Goal: Participate in discussion: Participate in discussion

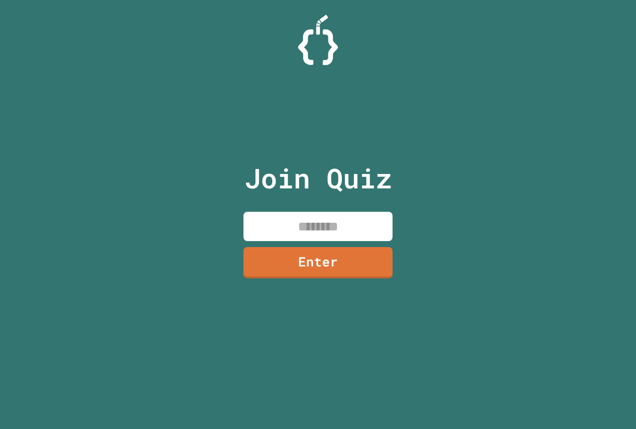
click at [274, 224] on input at bounding box center [317, 226] width 149 height 29
paste input "********"
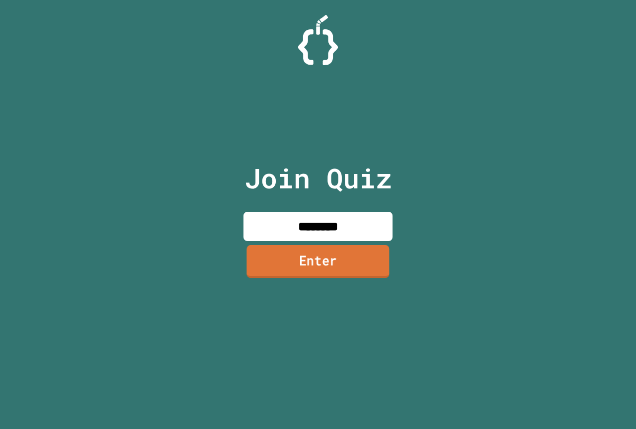
type input "********"
click at [297, 269] on link "Enter" at bounding box center [317, 261] width 143 height 33
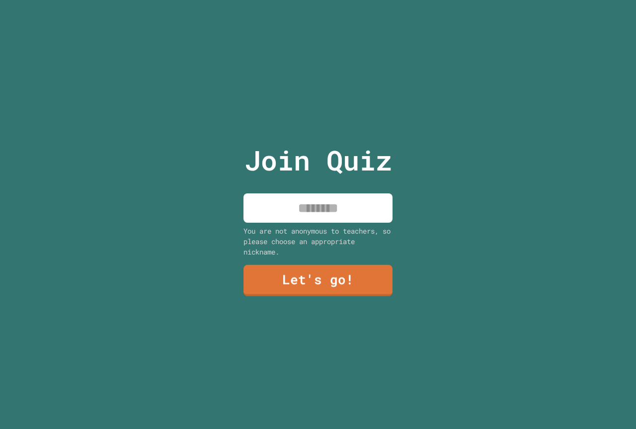
click at [297, 198] on input at bounding box center [317, 207] width 149 height 29
type input "*****"
click at [260, 283] on link "Let's go!" at bounding box center [318, 279] width 150 height 33
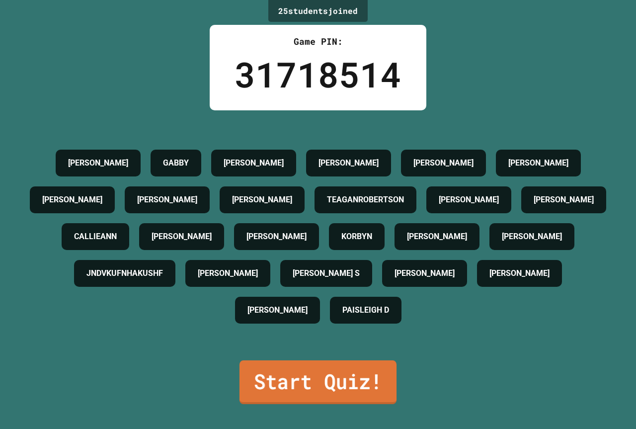
click at [354, 404] on link "Start Quiz!" at bounding box center [317, 382] width 157 height 44
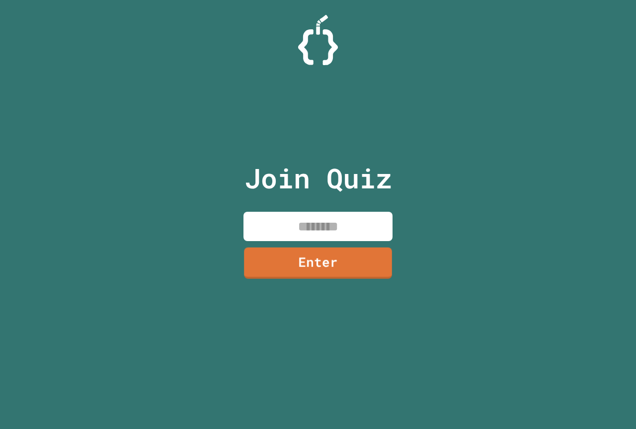
click at [286, 231] on input at bounding box center [317, 226] width 149 height 29
type input "********"
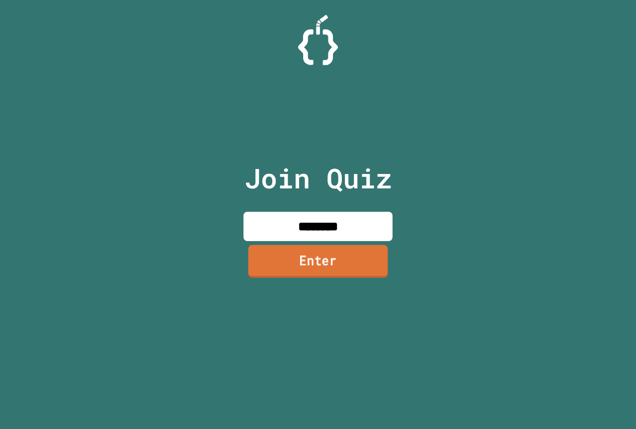
click at [283, 262] on link "Enter" at bounding box center [318, 260] width 140 height 33
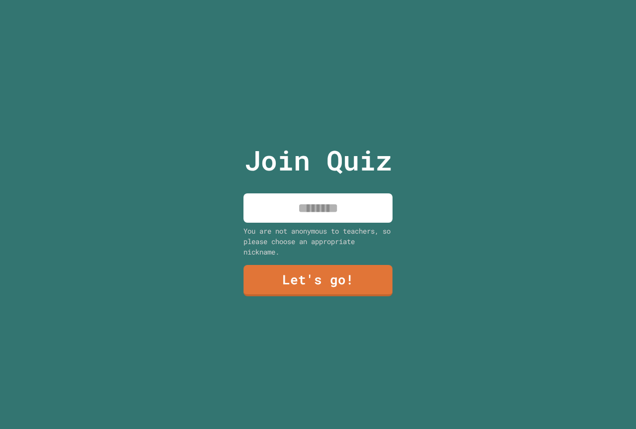
click at [264, 210] on input at bounding box center [317, 207] width 149 height 29
type input "*****"
click at [277, 275] on link "Let's go!" at bounding box center [317, 279] width 151 height 33
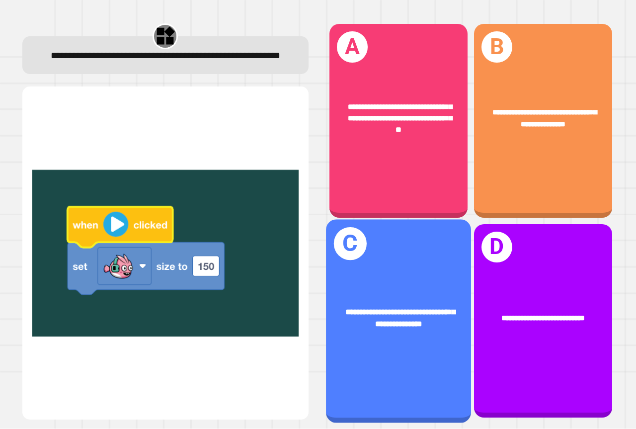
click at [396, 321] on div "**********" at bounding box center [398, 318] width 145 height 56
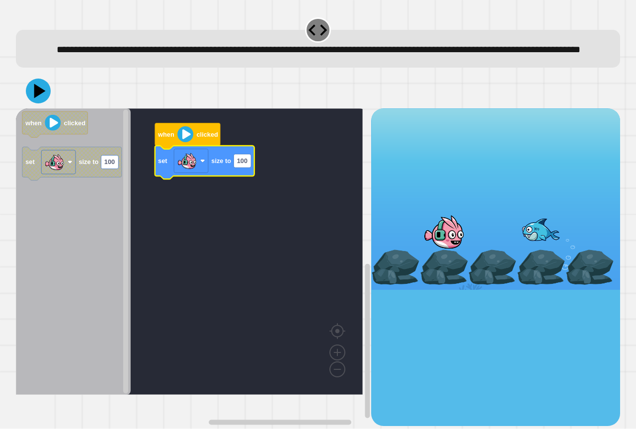
click at [48, 103] on icon at bounding box center [38, 90] width 25 height 25
click at [245, 165] on text "100" at bounding box center [242, 160] width 10 height 7
type input "***"
click at [38, 99] on icon at bounding box center [40, 91] width 13 height 16
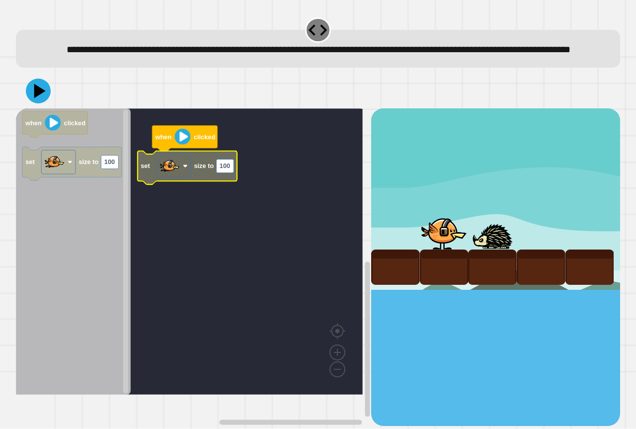
click at [228, 170] on text "100" at bounding box center [225, 165] width 10 height 7
type input "***"
click at [47, 103] on icon at bounding box center [38, 90] width 25 height 25
click at [228, 170] on text "150" at bounding box center [225, 165] width 10 height 7
type input "***"
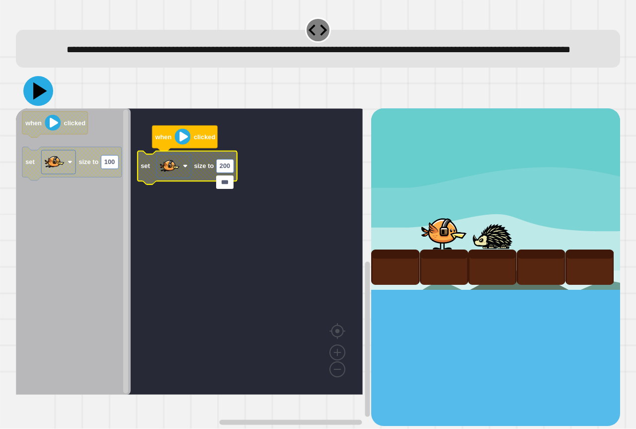
click at [44, 100] on icon at bounding box center [40, 90] width 14 height 17
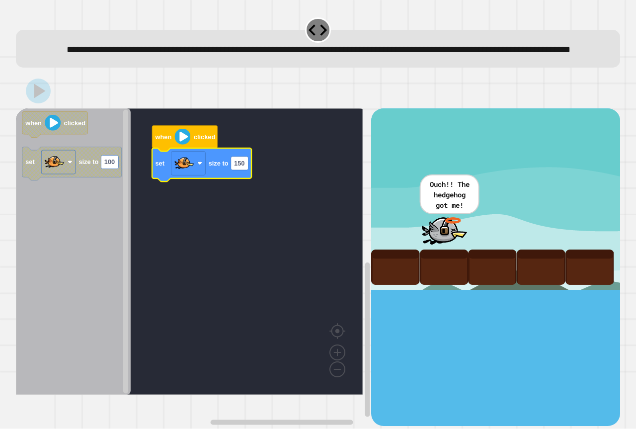
click at [38, 98] on icon at bounding box center [39, 91] width 11 height 14
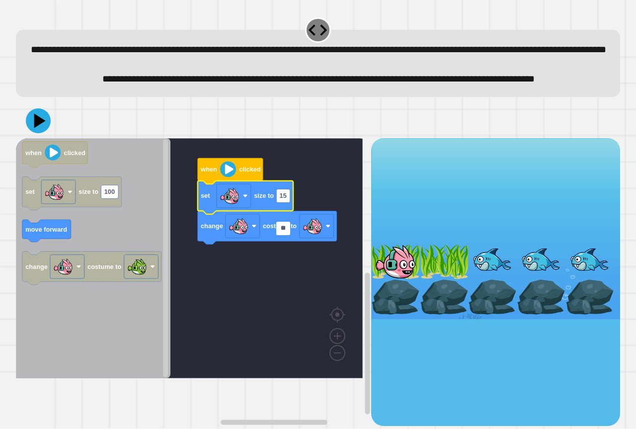
type input "***"
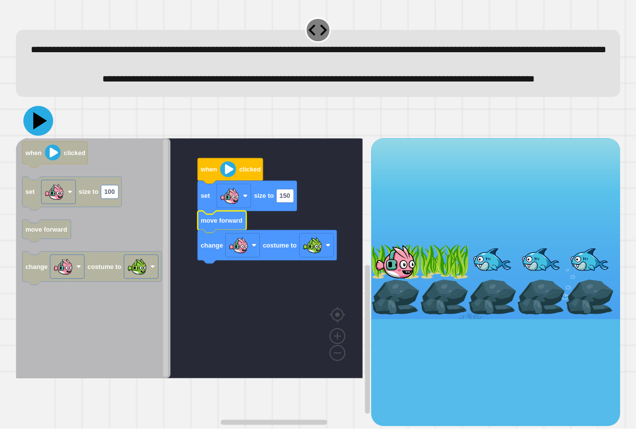
click at [43, 136] on icon at bounding box center [38, 121] width 30 height 30
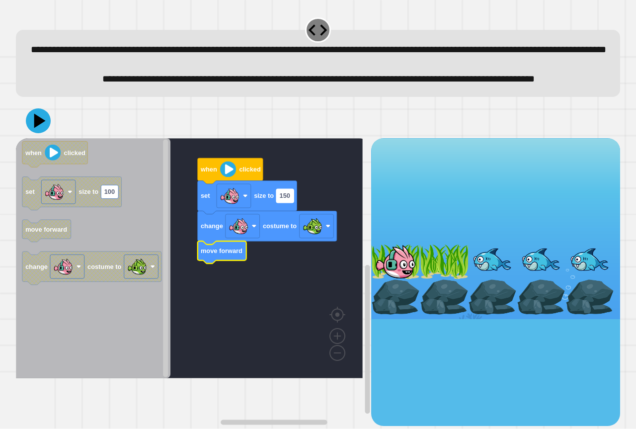
click at [290, 200] on text "150" at bounding box center [285, 195] width 10 height 7
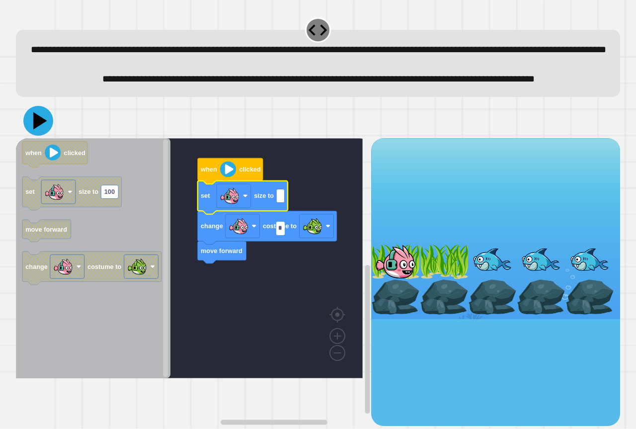
type input "*"
click at [46, 136] on icon at bounding box center [38, 121] width 30 height 30
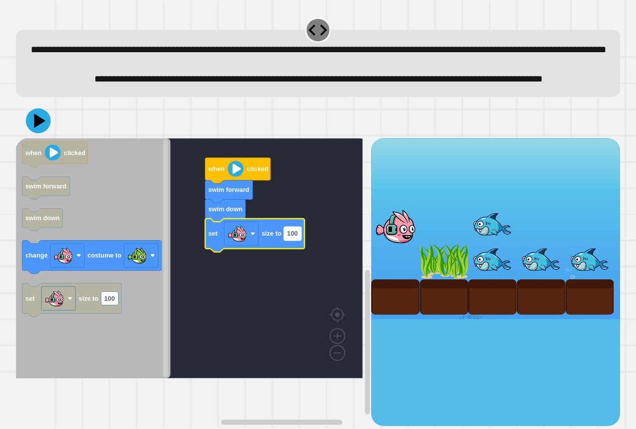
click at [289, 237] on text "100" at bounding box center [292, 233] width 10 height 7
type input "*"
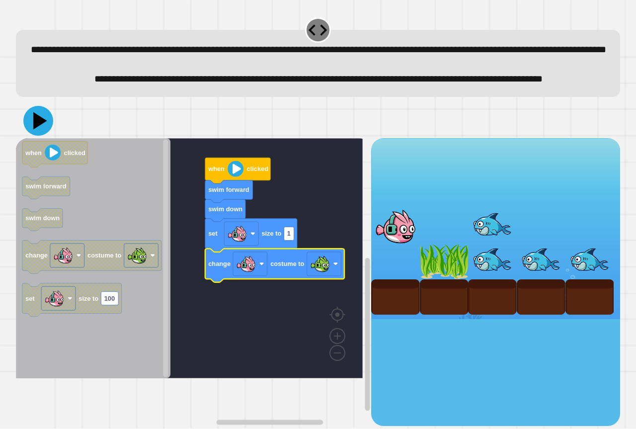
drag, startPoint x: 30, startPoint y: 146, endPoint x: 171, endPoint y: 20, distance: 188.9
click at [31, 136] on icon at bounding box center [38, 121] width 30 height 30
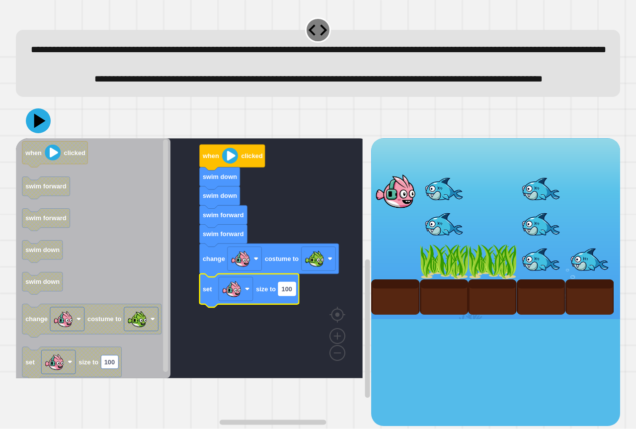
click at [290, 296] on rect "Blockly Workspace" at bounding box center [286, 288] width 17 height 13
type input "*"
click at [44, 136] on icon at bounding box center [38, 121] width 30 height 30
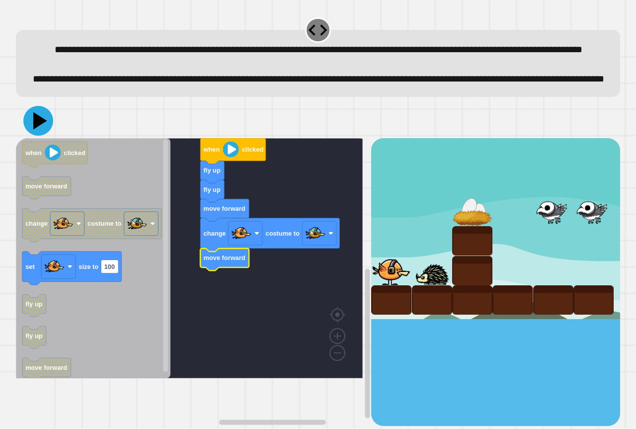
click at [31, 136] on icon at bounding box center [38, 121] width 30 height 30
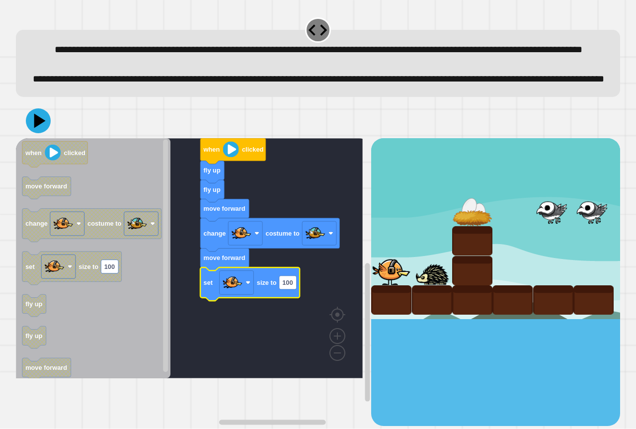
click at [288, 301] on icon "Blockly Workspace" at bounding box center [249, 283] width 99 height 33
click at [294, 289] on rect "Blockly Workspace" at bounding box center [287, 282] width 17 height 13
type input "*"
click at [43, 136] on icon at bounding box center [38, 120] width 29 height 29
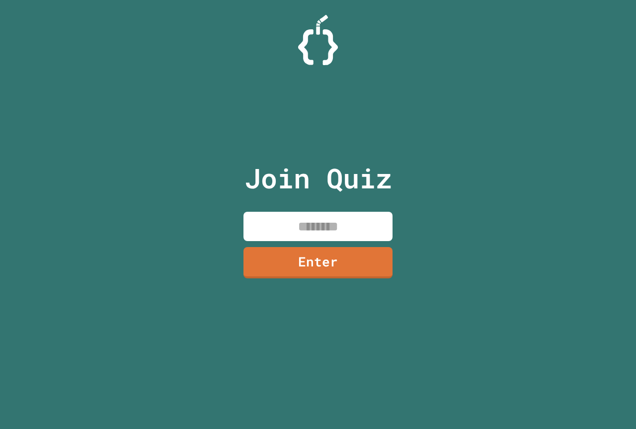
click at [302, 224] on input at bounding box center [317, 226] width 149 height 29
paste input "********"
type input "********"
click at [283, 251] on link "Enter" at bounding box center [317, 261] width 149 height 33
click at [312, 226] on input at bounding box center [317, 226] width 149 height 29
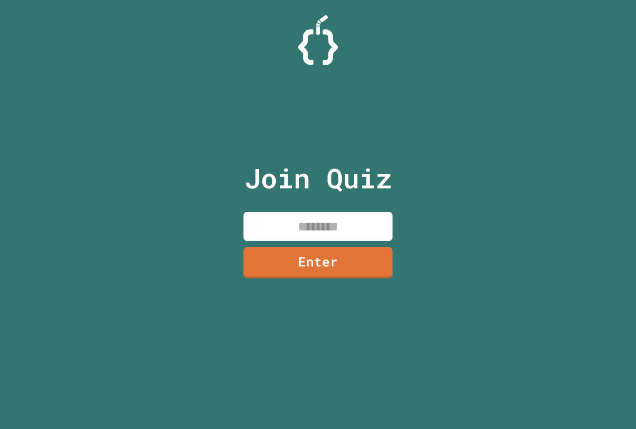
paste input "********"
type input "********"
click at [316, 265] on link "Enter" at bounding box center [318, 261] width 150 height 33
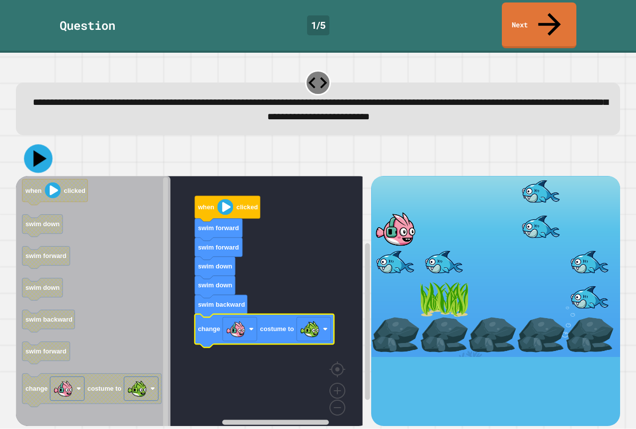
click at [43, 145] on icon at bounding box center [38, 159] width 28 height 28
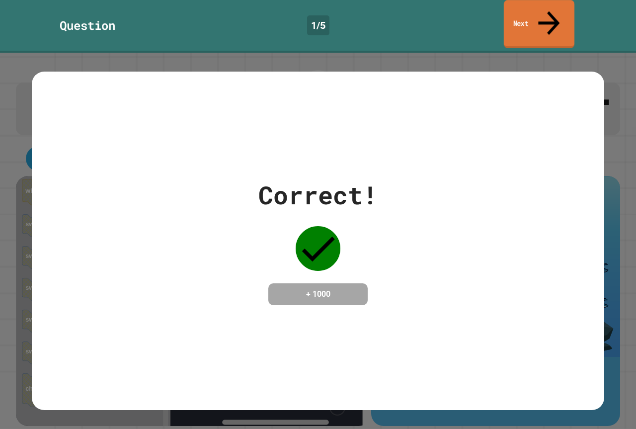
click at [542, 15] on link "Next" at bounding box center [539, 24] width 71 height 48
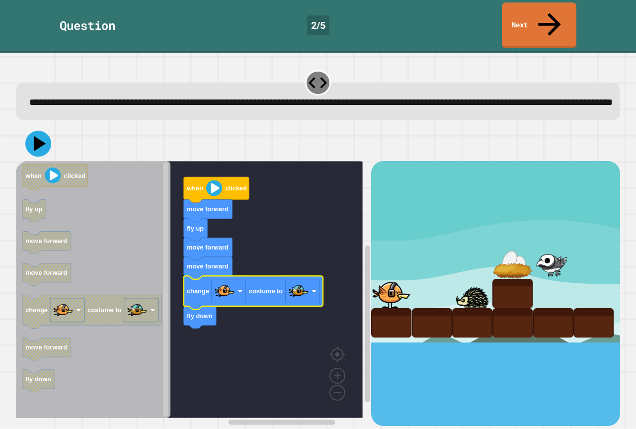
click at [39, 131] on icon at bounding box center [38, 144] width 26 height 26
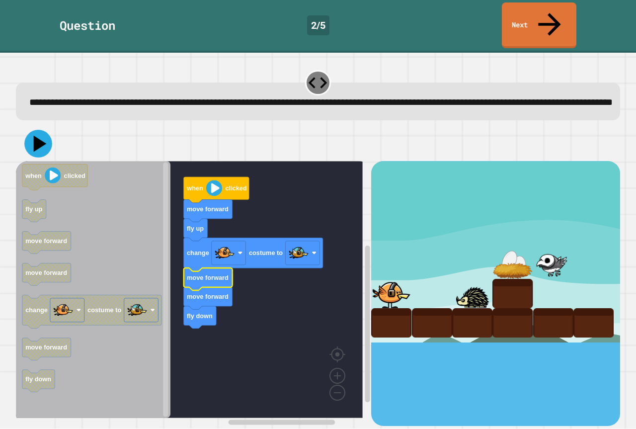
click at [44, 138] on icon at bounding box center [38, 144] width 28 height 28
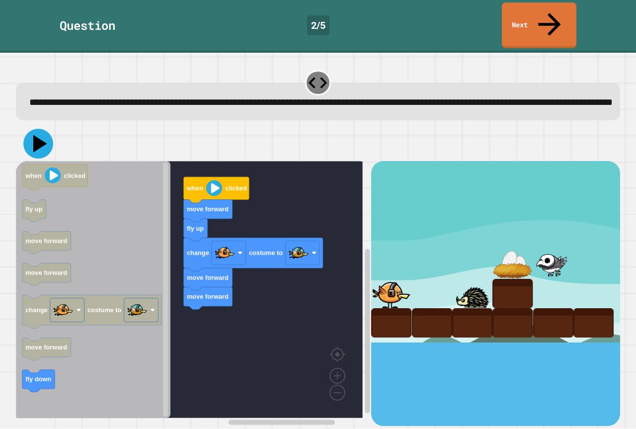
click at [35, 135] on icon at bounding box center [40, 143] width 14 height 17
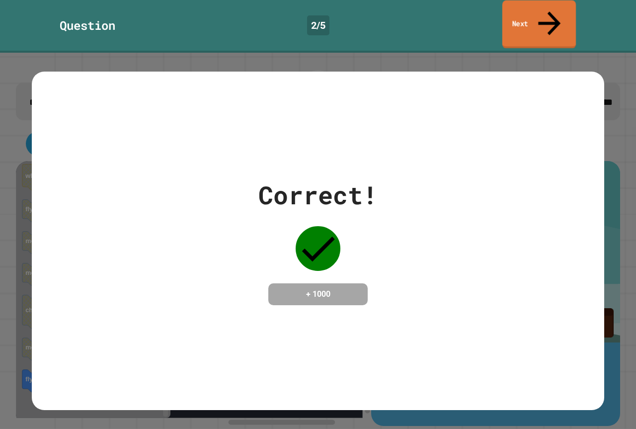
click at [549, 20] on link "Next" at bounding box center [539, 24] width 74 height 48
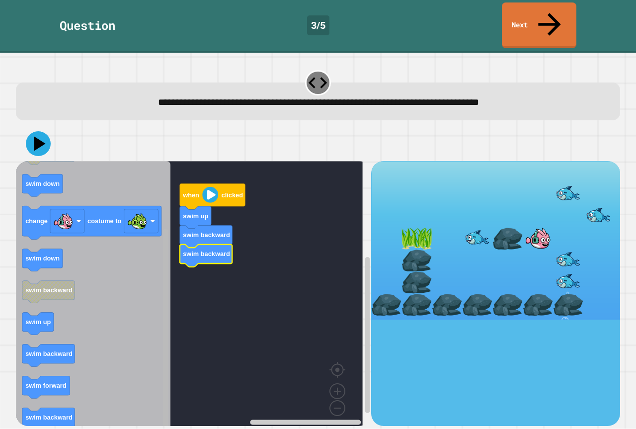
click at [167, 378] on rect "Blockly Workspace" at bounding box center [165, 330] width 5 height 203
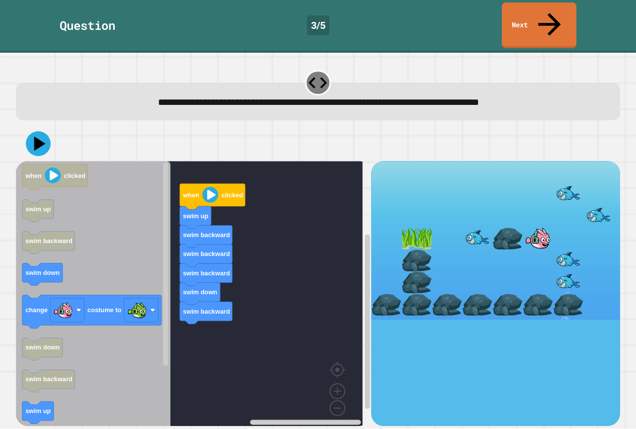
click at [250, 315] on div "when clicked swim up swim backward swim backward swim backward swim down swim b…" at bounding box center [193, 293] width 355 height 264
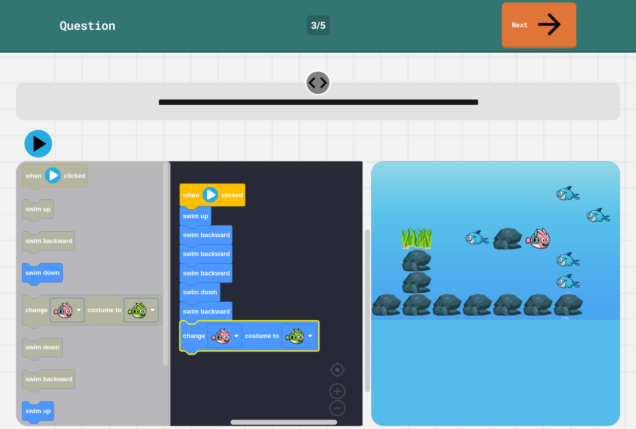
click at [37, 130] on icon at bounding box center [38, 144] width 28 height 28
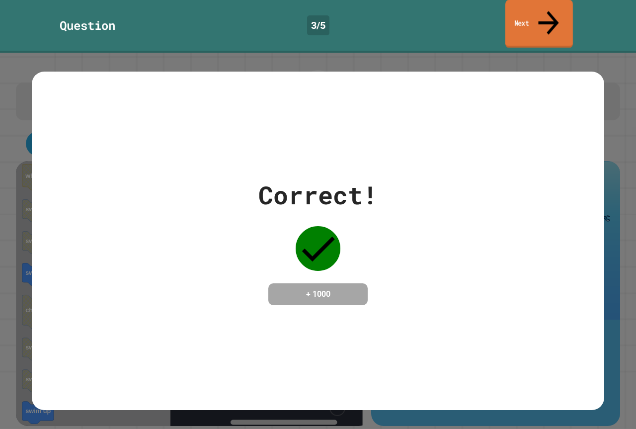
click at [527, 7] on link "Next" at bounding box center [539, 24] width 68 height 48
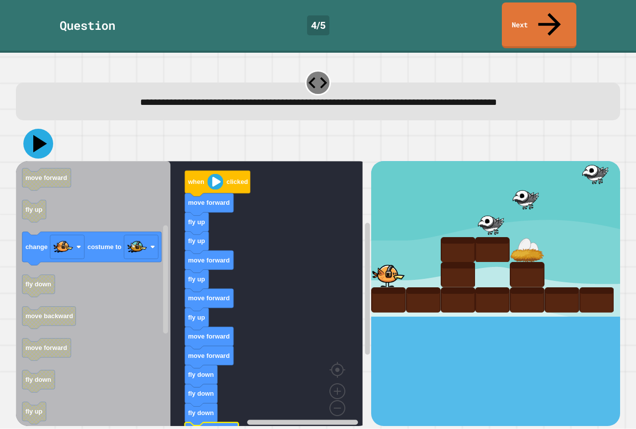
click at [38, 135] on icon at bounding box center [40, 143] width 14 height 17
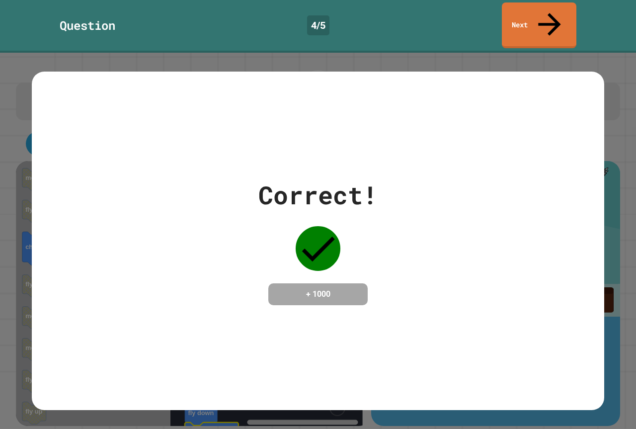
click at [537, 9] on link "Next" at bounding box center [539, 25] width 75 height 46
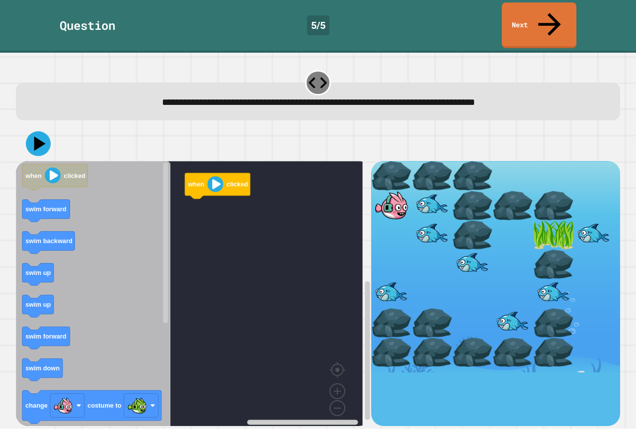
click at [55, 203] on icon "Blockly Workspace" at bounding box center [93, 297] width 154 height 272
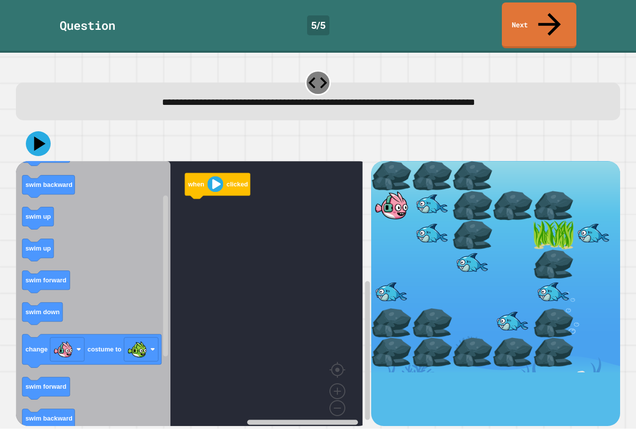
click at [159, 299] on icon "when clicked swim forward swim backward swim up swim up swim forward swim down …" at bounding box center [93, 297] width 154 height 272
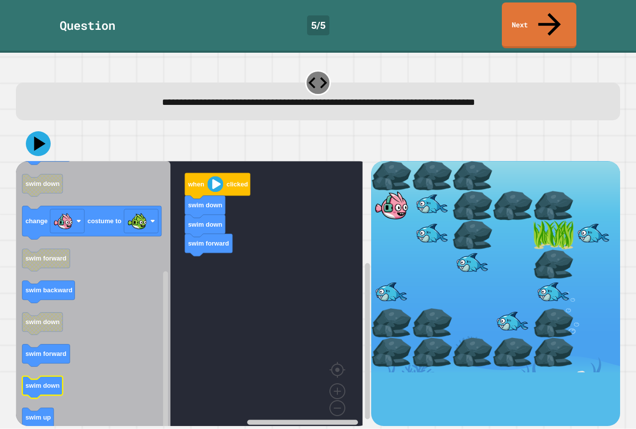
click at [78, 342] on icon "Blockly Workspace" at bounding box center [93, 297] width 154 height 272
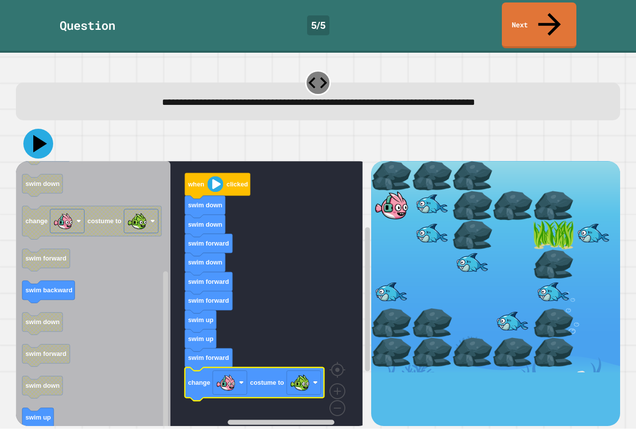
click at [43, 129] on icon at bounding box center [38, 144] width 30 height 30
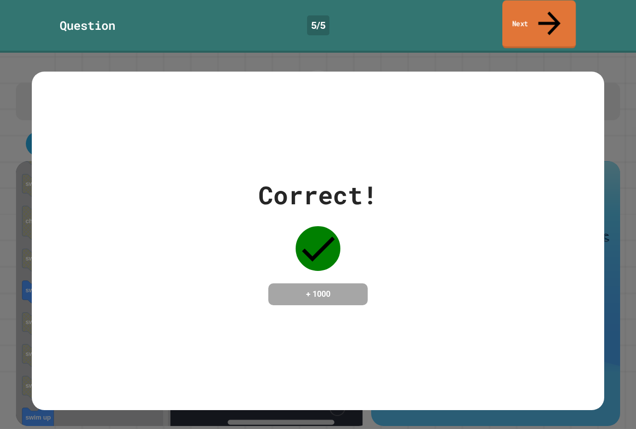
click at [548, 18] on link "Next" at bounding box center [539, 24] width 74 height 48
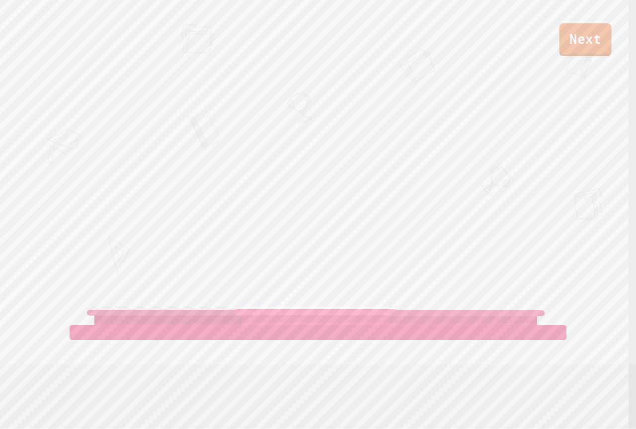
click at [582, 49] on link "Next" at bounding box center [585, 39] width 52 height 33
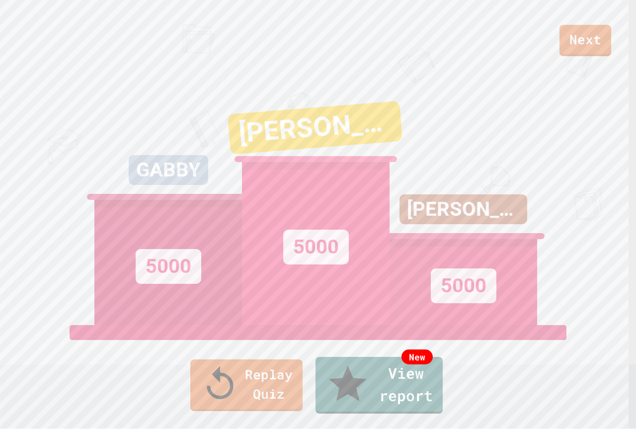
drag, startPoint x: 350, startPoint y: 276, endPoint x: 342, endPoint y: 271, distance: 9.4
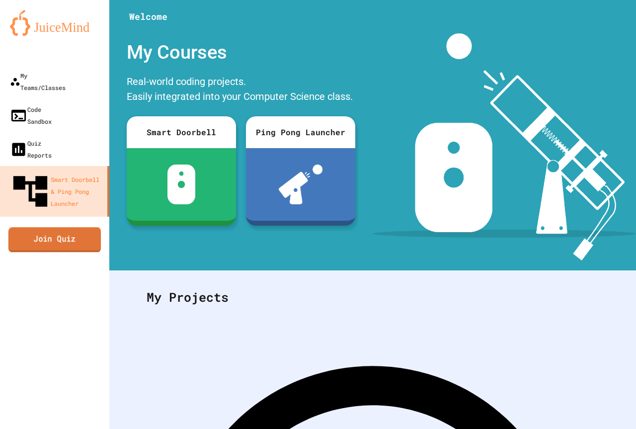
click at [76, 227] on link "Join Quiz" at bounding box center [54, 239] width 92 height 25
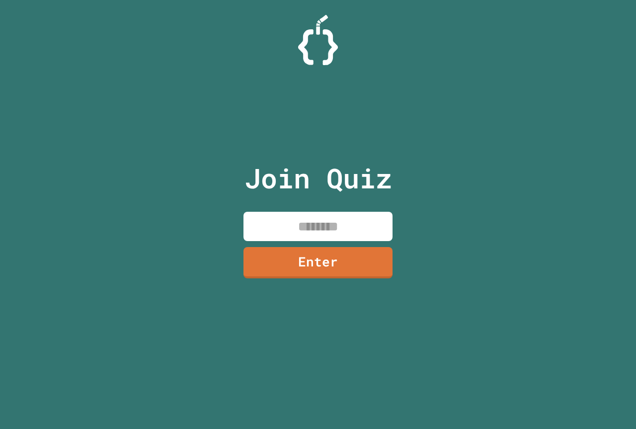
click at [294, 218] on input at bounding box center [317, 226] width 149 height 29
type input "********"
click at [312, 275] on link "Enter" at bounding box center [317, 261] width 149 height 33
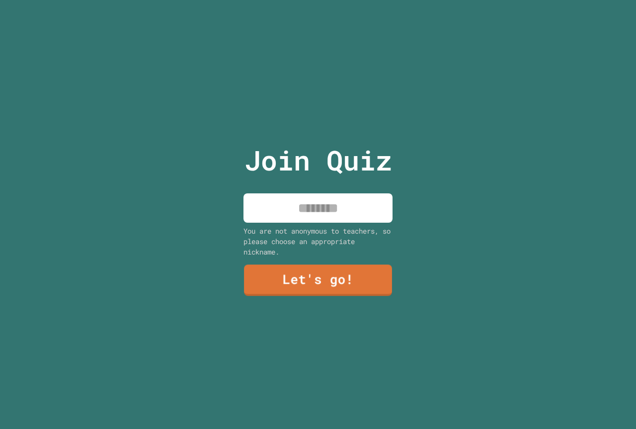
click at [306, 214] on input at bounding box center [317, 207] width 149 height 29
type input "*****"
click at [319, 276] on link "Let's go!" at bounding box center [318, 279] width 145 height 33
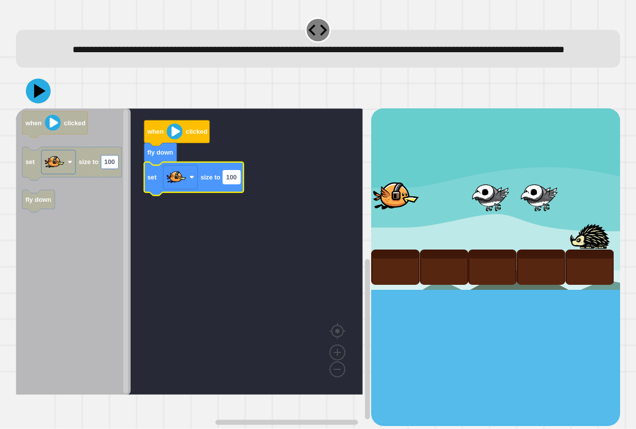
click at [232, 184] on rect "Blockly Workspace" at bounding box center [231, 176] width 17 height 13
type input "*"
click at [37, 99] on icon at bounding box center [40, 91] width 13 height 16
click at [232, 184] on rect "Blockly Workspace" at bounding box center [228, 176] width 10 height 13
type input "***"
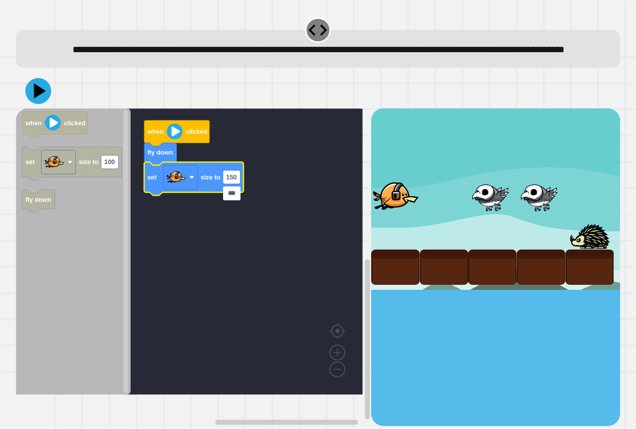
click at [35, 98] on icon at bounding box center [40, 90] width 12 height 15
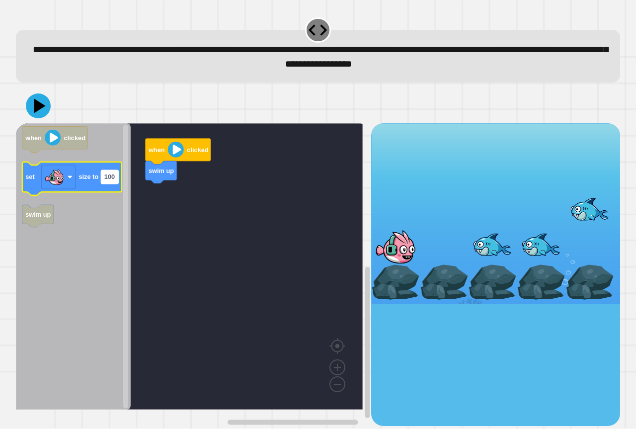
click at [113, 181] on text "100" at bounding box center [109, 176] width 10 height 7
type input "*"
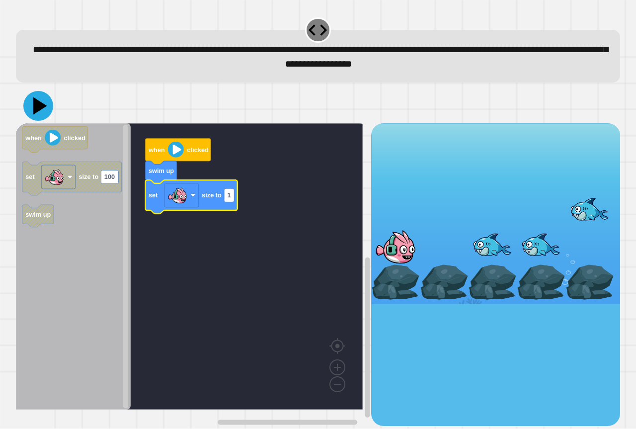
click at [42, 112] on icon at bounding box center [38, 106] width 30 height 30
click at [230, 202] on rect "Blockly Workspace" at bounding box center [229, 195] width 10 height 13
type input "***"
click at [31, 101] on icon at bounding box center [38, 106] width 30 height 30
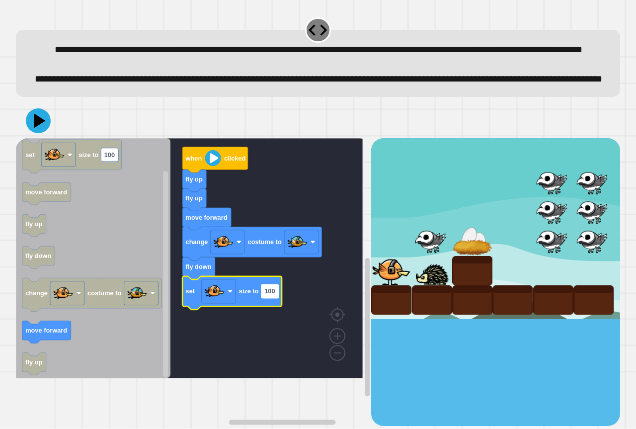
click at [273, 295] on text "100" at bounding box center [269, 291] width 10 height 7
type input "*"
click at [47, 136] on icon at bounding box center [38, 121] width 30 height 30
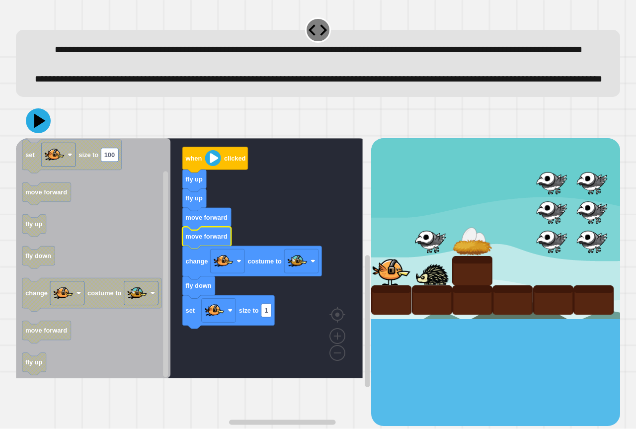
click at [42, 133] on button at bounding box center [38, 120] width 25 height 25
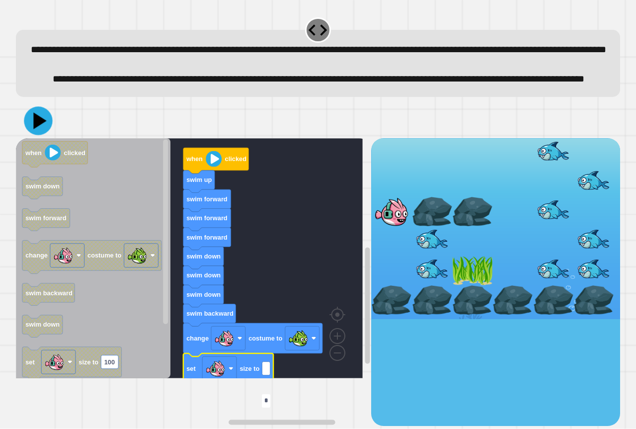
type input "*"
click at [35, 129] on icon at bounding box center [39, 120] width 13 height 16
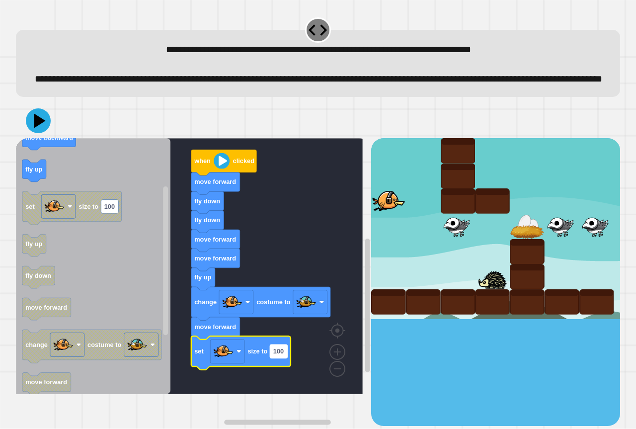
click at [279, 355] on text "100" at bounding box center [278, 350] width 10 height 7
type input "*"
click at [40, 128] on icon at bounding box center [39, 120] width 11 height 15
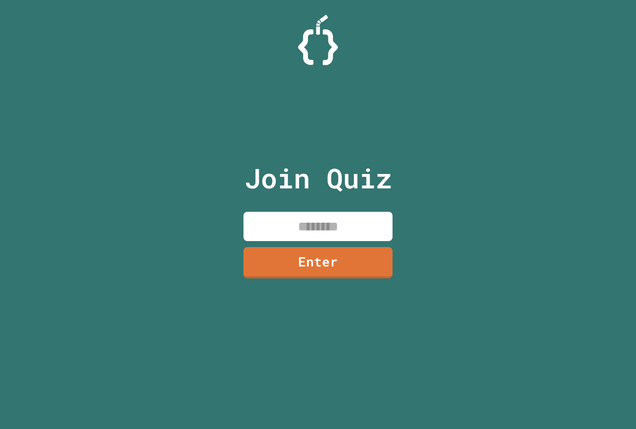
click at [369, 232] on input at bounding box center [317, 226] width 149 height 29
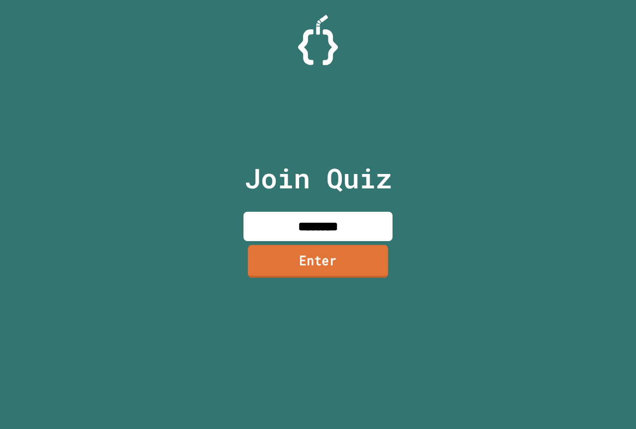
type input "********"
click at [354, 266] on link "Enter" at bounding box center [318, 261] width 140 height 33
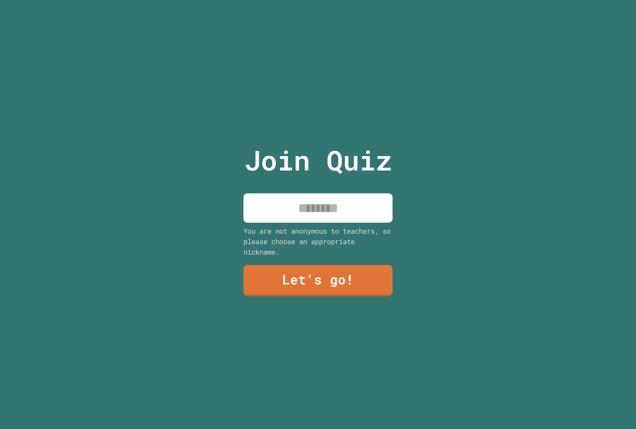
click at [367, 207] on input at bounding box center [317, 207] width 149 height 29
type input "*"
type input "******"
click at [359, 287] on link "Let's go!" at bounding box center [317, 280] width 153 height 33
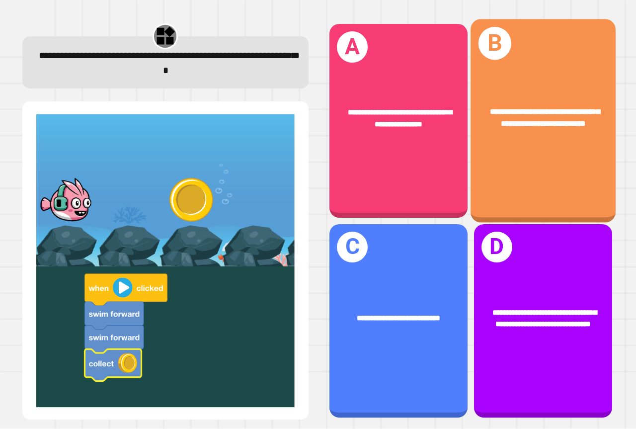
click at [493, 186] on div "**********" at bounding box center [542, 120] width 145 height 203
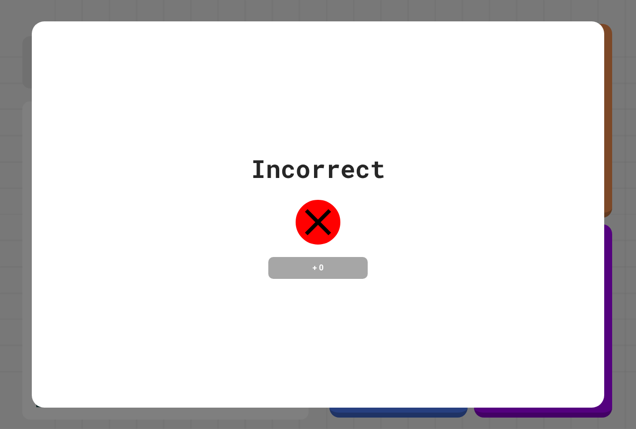
click at [344, 285] on div "Incorrect + 0" at bounding box center [318, 214] width 572 height 386
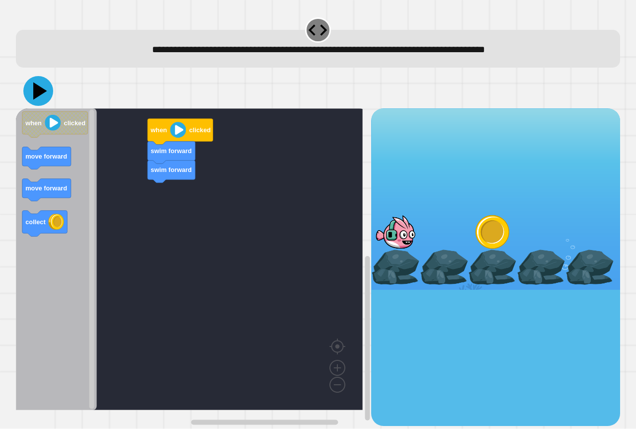
click at [50, 93] on button at bounding box center [38, 91] width 30 height 30
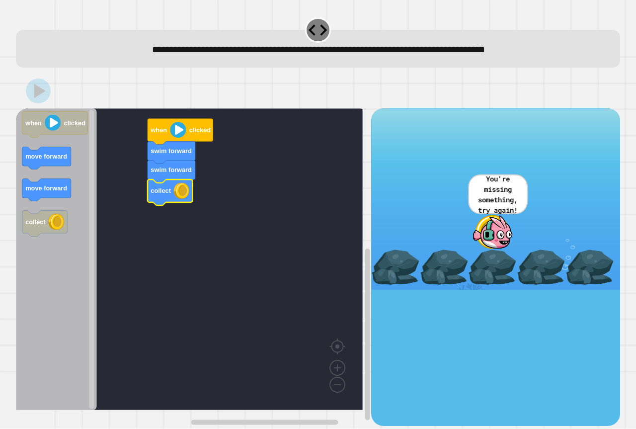
click at [180, 134] on image "Blockly Workspace" at bounding box center [178, 130] width 16 height 16
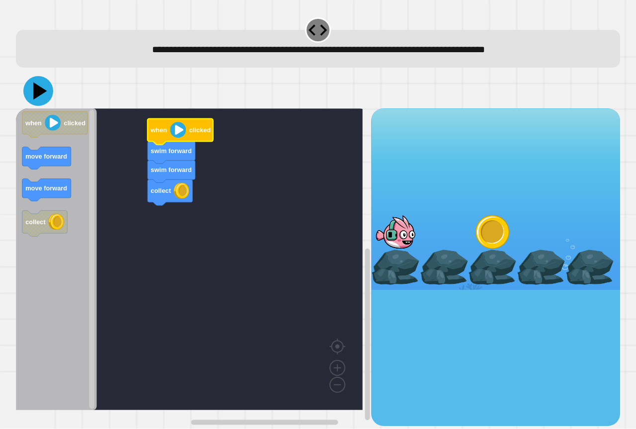
click at [39, 92] on icon at bounding box center [40, 90] width 14 height 17
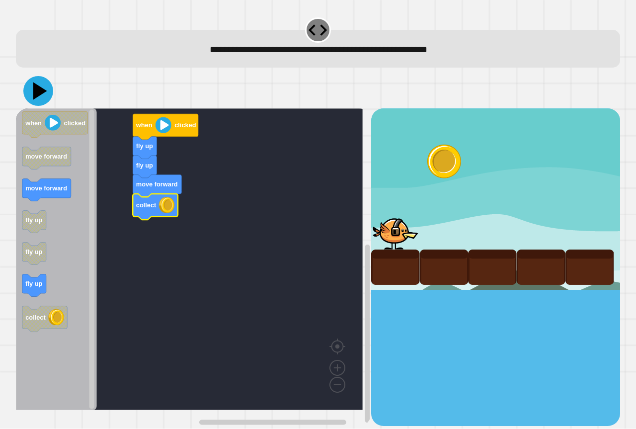
click at [25, 94] on button at bounding box center [38, 91] width 30 height 30
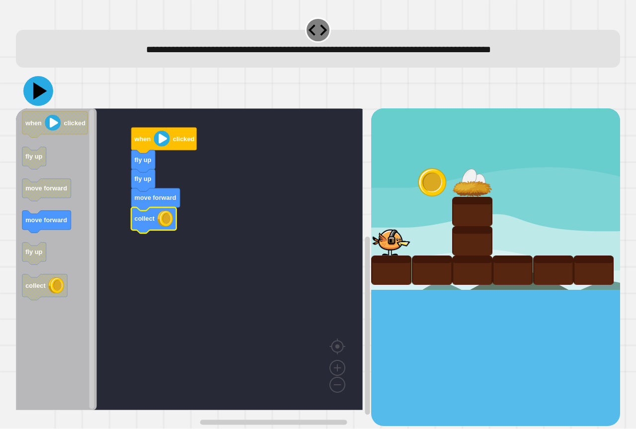
click at [41, 84] on icon at bounding box center [38, 91] width 30 height 30
click at [39, 97] on icon at bounding box center [38, 91] width 30 height 30
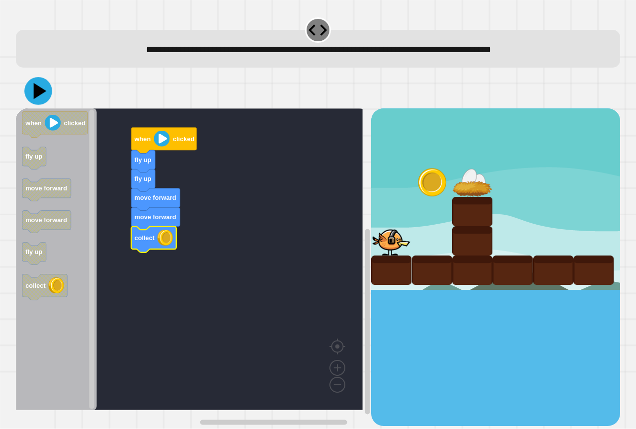
click at [35, 97] on icon at bounding box center [40, 91] width 13 height 16
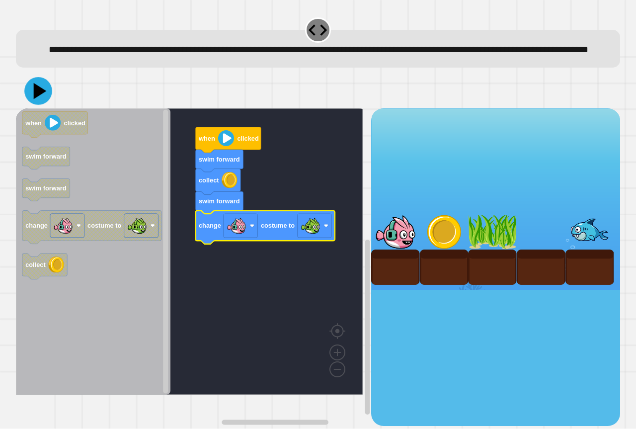
click at [44, 105] on icon at bounding box center [38, 91] width 28 height 28
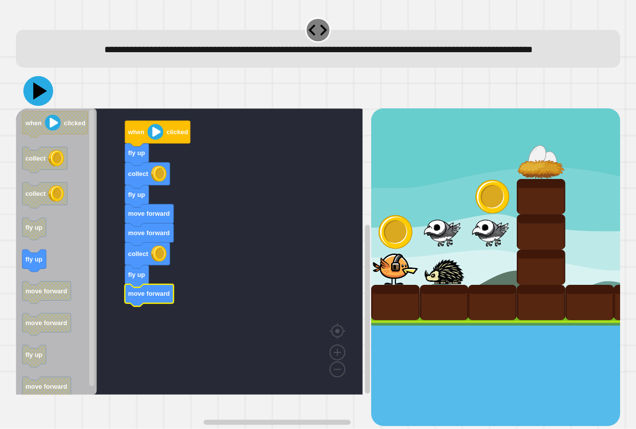
click at [33, 106] on icon at bounding box center [38, 91] width 30 height 30
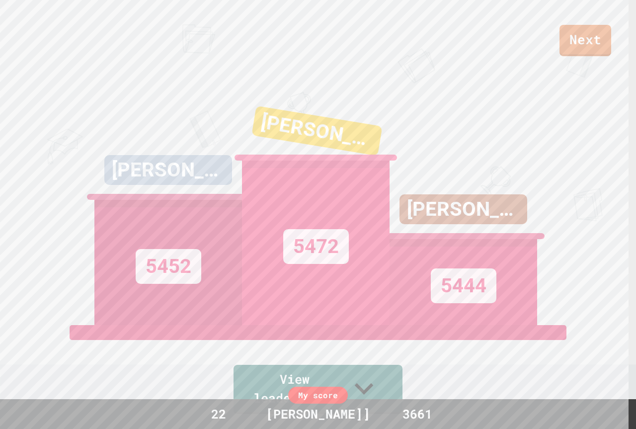
click at [589, 60] on div "Next SILAS SILVA 5452 KEEGAN 5472 AIDEN 5444 View leaderboard" at bounding box center [318, 214] width 636 height 429
click at [588, 44] on link "Next" at bounding box center [585, 39] width 49 height 33
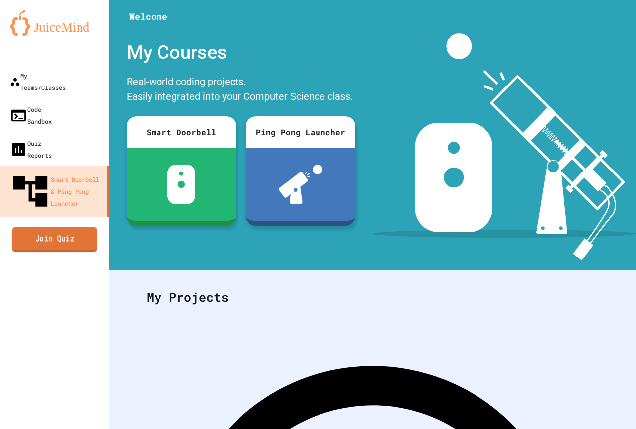
click at [44, 226] on link "Join Quiz" at bounding box center [54, 238] width 85 height 25
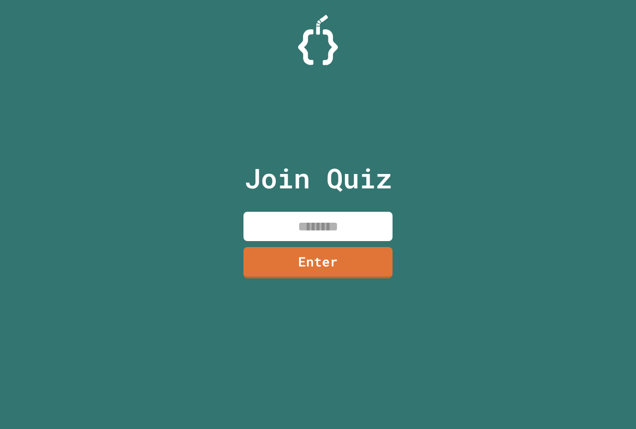
click at [295, 215] on input at bounding box center [317, 226] width 149 height 29
type input "********"
click at [281, 265] on link "Enter" at bounding box center [317, 261] width 147 height 33
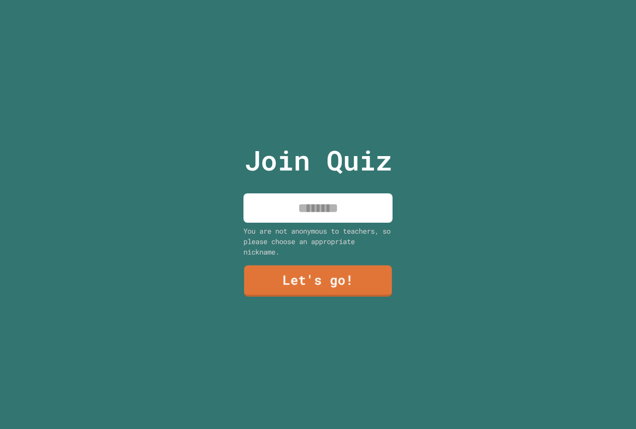
click at [282, 201] on input at bounding box center [317, 207] width 149 height 29
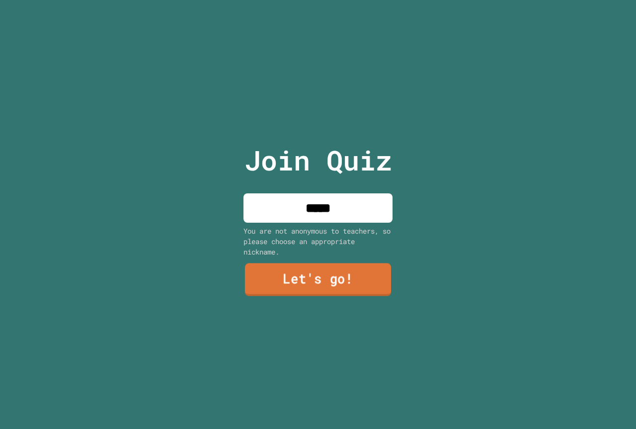
type input "*****"
click at [302, 274] on link "Let's go!" at bounding box center [318, 279] width 146 height 33
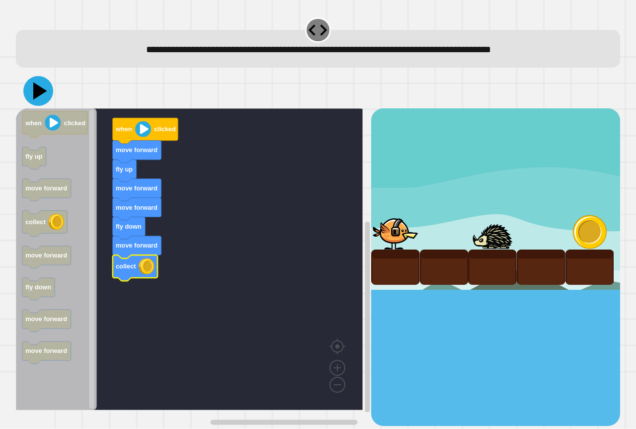
drag, startPoint x: 37, startPoint y: 93, endPoint x: 81, endPoint y: 41, distance: 68.4
click at [38, 92] on icon at bounding box center [40, 90] width 14 height 17
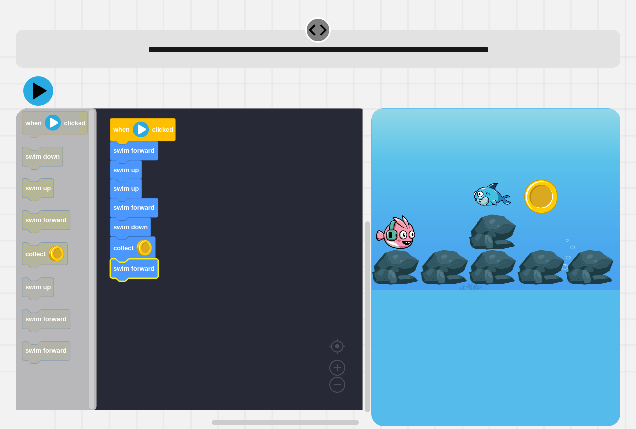
click at [41, 94] on icon at bounding box center [40, 90] width 14 height 17
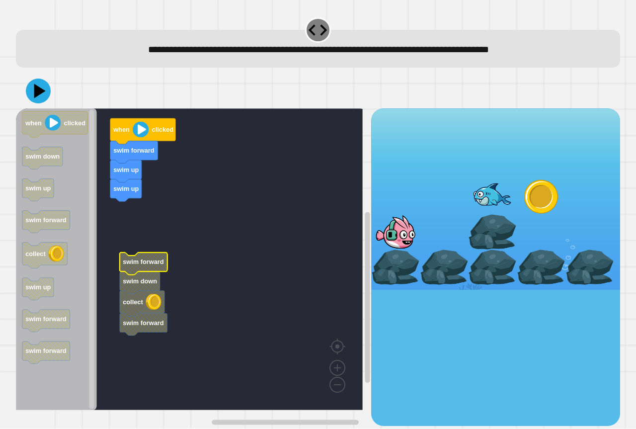
click at [182, 314] on rect "Blockly Workspace" at bounding box center [189, 258] width 347 height 301
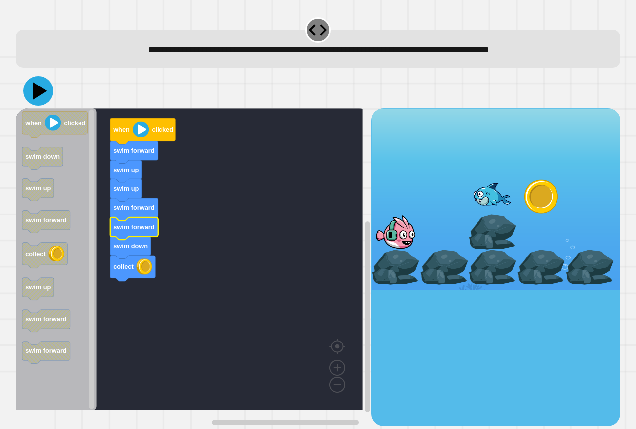
click at [41, 93] on icon at bounding box center [40, 90] width 14 height 17
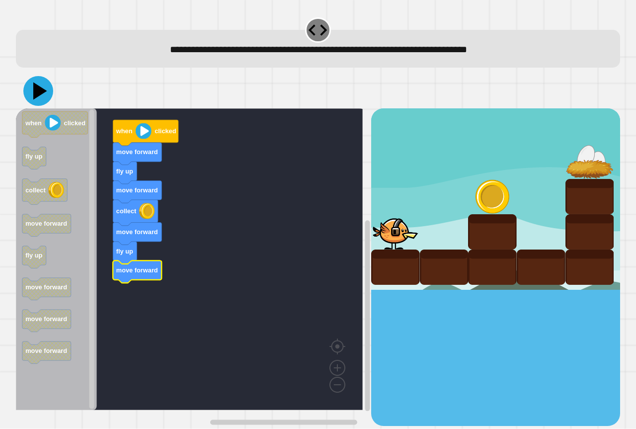
click at [31, 96] on icon at bounding box center [38, 91] width 30 height 30
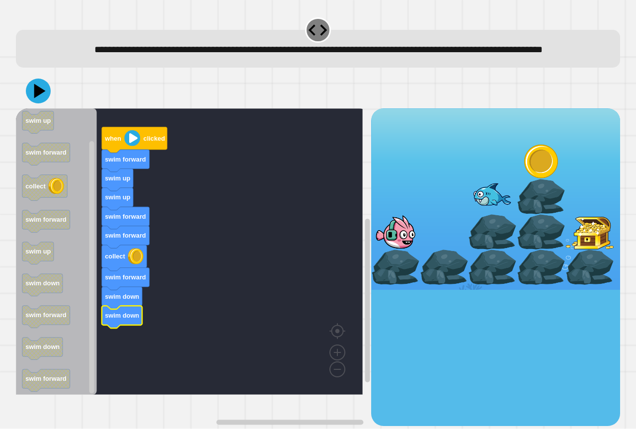
click at [44, 103] on icon at bounding box center [38, 90] width 25 height 25
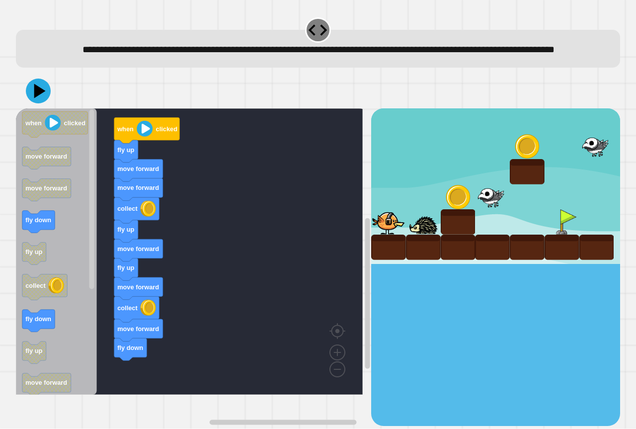
click at [138, 385] on div "when clicked fly up move forward move forward collect fly up move forward fly u…" at bounding box center [193, 266] width 355 height 317
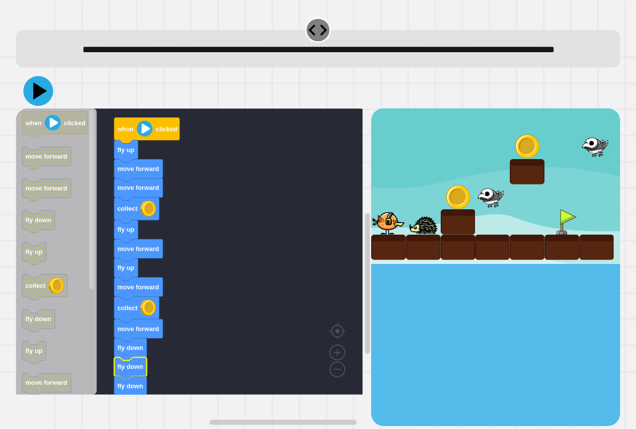
click at [35, 106] on icon at bounding box center [38, 91] width 30 height 30
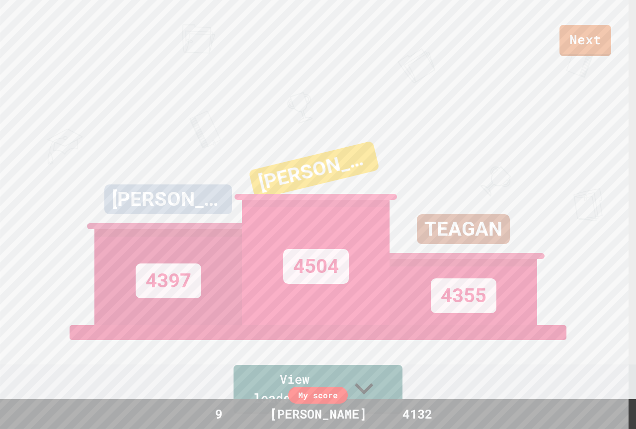
click at [568, 41] on link "Next" at bounding box center [585, 40] width 52 height 31
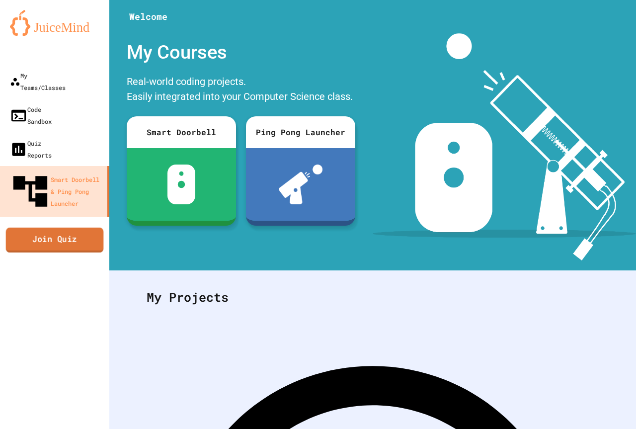
click at [47, 227] on link "Join Quiz" at bounding box center [55, 239] width 98 height 25
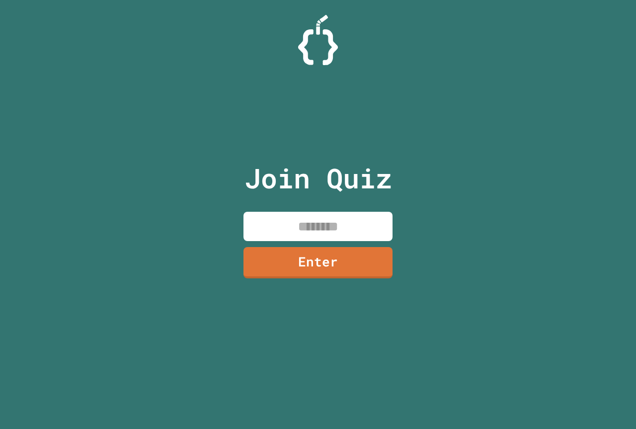
click at [277, 224] on input at bounding box center [317, 226] width 149 height 29
click at [269, 225] on input at bounding box center [317, 226] width 149 height 29
paste input
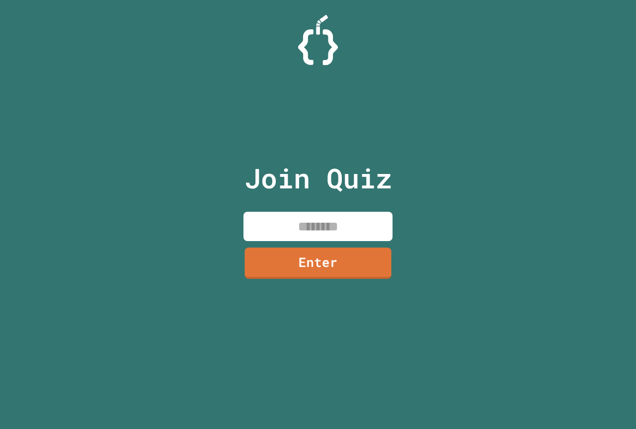
drag, startPoint x: 339, startPoint y: 203, endPoint x: 329, endPoint y: 221, distance: 20.5
click at [333, 215] on div "Join Quiz Enter" at bounding box center [317, 214] width 167 height 379
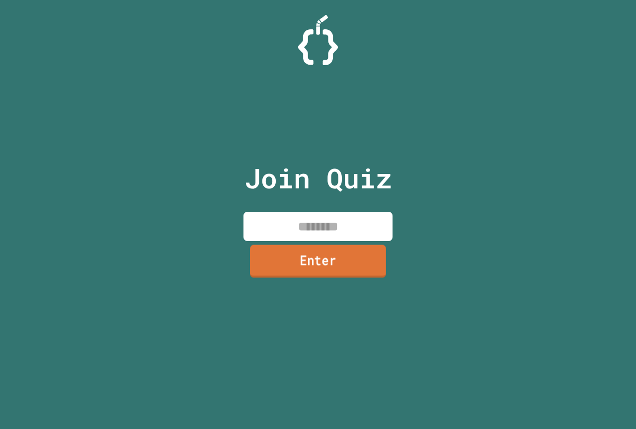
click at [307, 249] on link "Enter" at bounding box center [318, 260] width 136 height 33
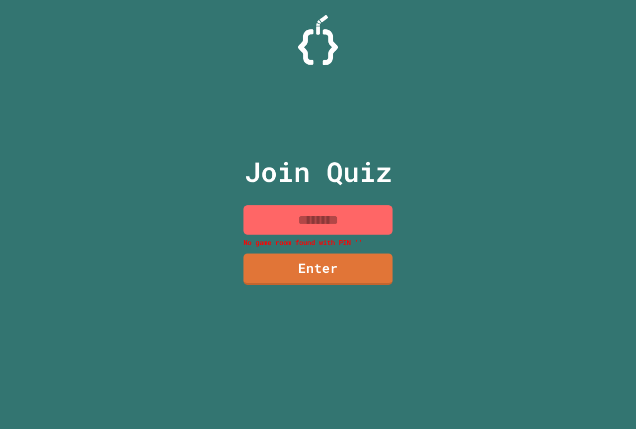
click at [308, 226] on input at bounding box center [317, 219] width 149 height 29
paste input
click at [303, 228] on input at bounding box center [317, 219] width 149 height 29
paste input "********"
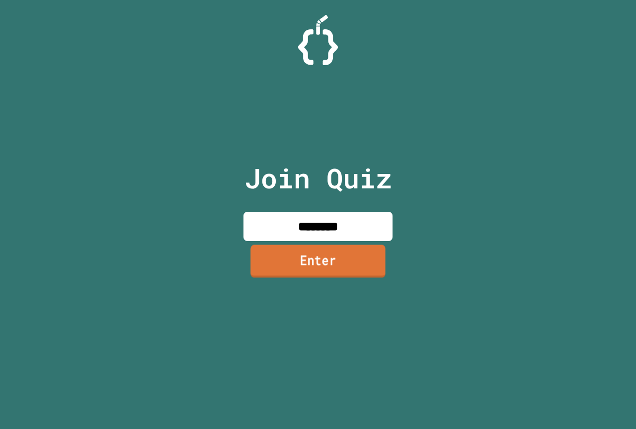
type input "********"
click at [309, 253] on link "Enter" at bounding box center [317, 260] width 135 height 33
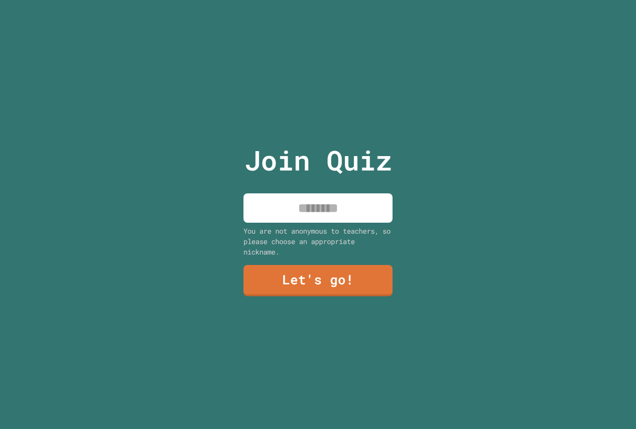
click at [319, 200] on input at bounding box center [317, 207] width 149 height 29
type input "*"
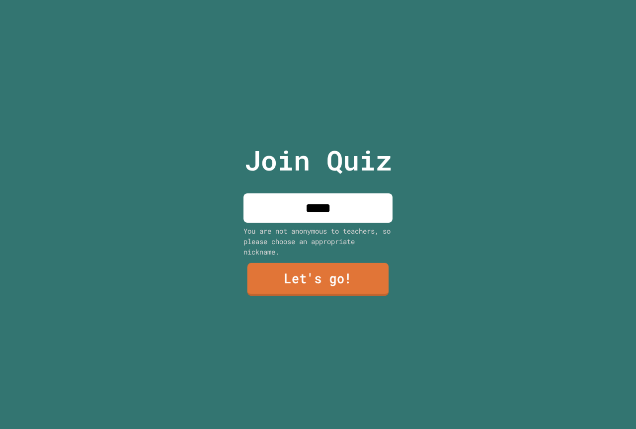
type input "*****"
click at [350, 264] on link "Let's go!" at bounding box center [318, 279] width 142 height 33
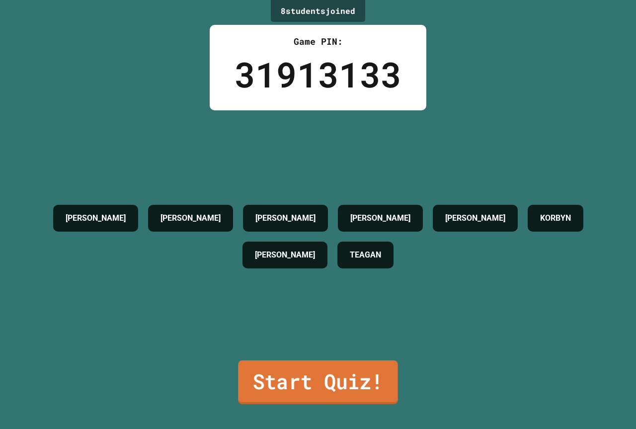
click at [348, 385] on link "Start Quiz!" at bounding box center [317, 382] width 159 height 44
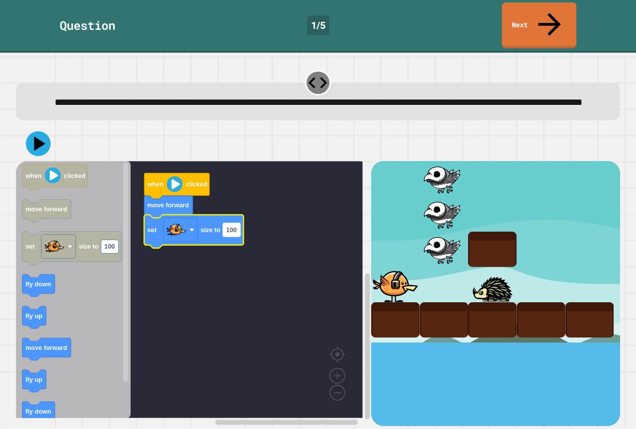
click at [227, 228] on rect "Blockly Workspace" at bounding box center [231, 229] width 17 height 13
type input "***"
click at [39, 147] on icon at bounding box center [38, 144] width 28 height 28
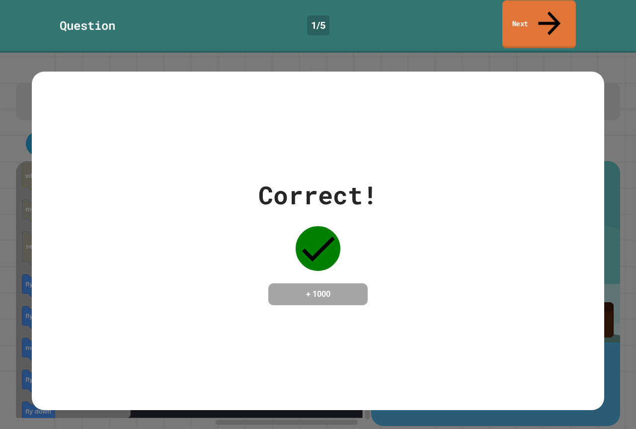
click at [527, 15] on link "Next" at bounding box center [539, 24] width 74 height 48
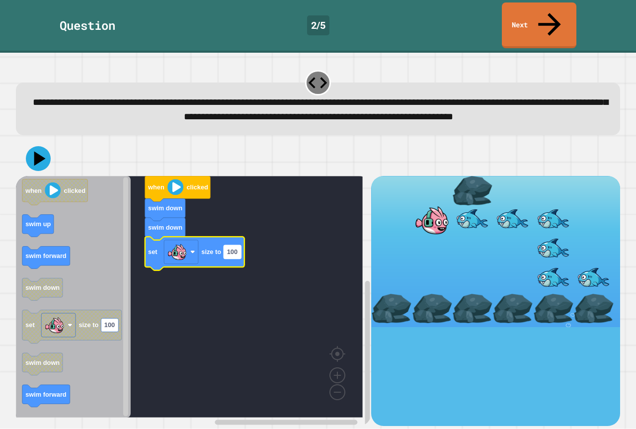
click at [231, 248] on text "100" at bounding box center [232, 251] width 10 height 7
type input "*"
click at [45, 147] on icon at bounding box center [38, 159] width 30 height 30
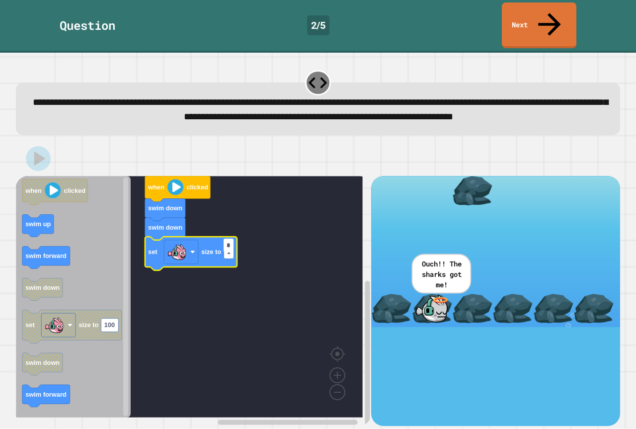
click at [234, 247] on icon "Blockly Workspace" at bounding box center [191, 253] width 92 height 33
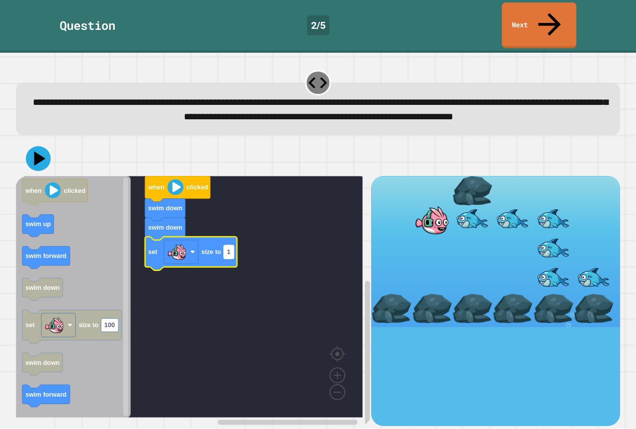
click at [232, 245] on rect "Blockly Workspace" at bounding box center [229, 251] width 10 height 13
type input "*"
click at [41, 149] on icon at bounding box center [38, 159] width 30 height 30
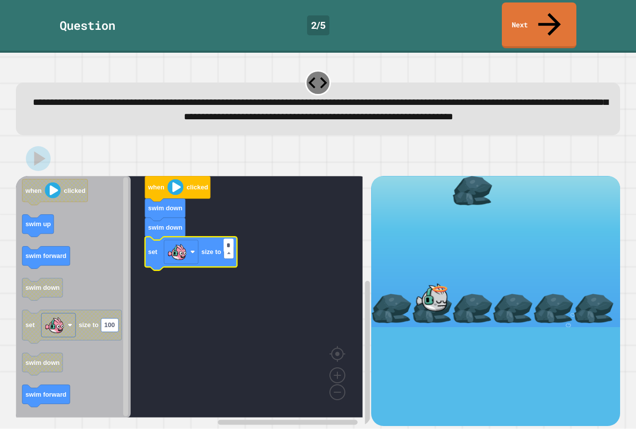
click at [230, 248] on input "*" at bounding box center [229, 244] width 10 height 13
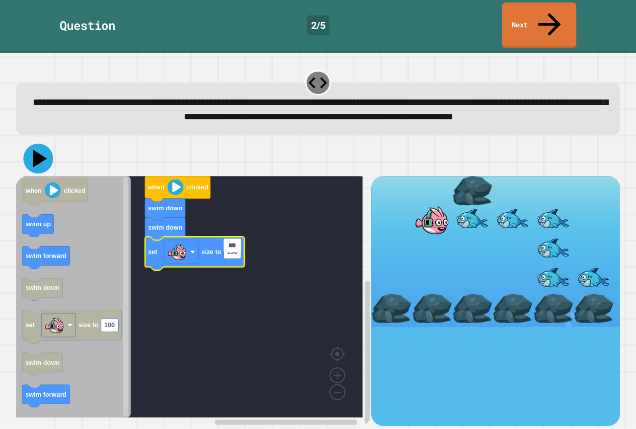
type input "***"
click at [36, 155] on icon at bounding box center [40, 158] width 14 height 17
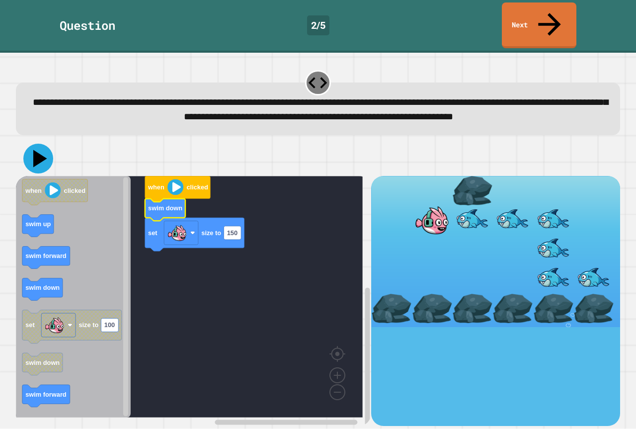
click at [36, 150] on icon at bounding box center [40, 158] width 14 height 17
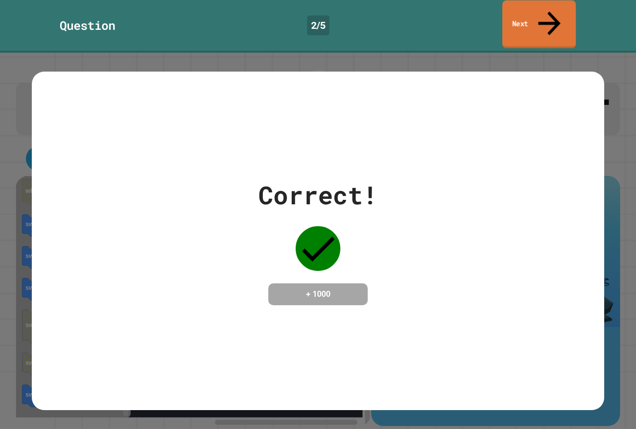
click at [509, 14] on link "Next" at bounding box center [539, 24] width 74 height 48
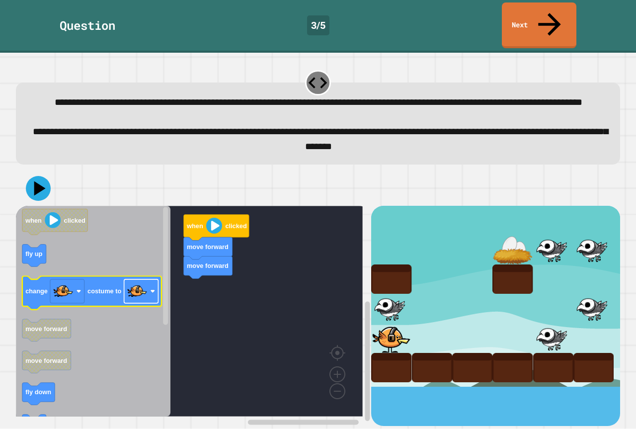
click at [150, 288] on rect "Blockly Workspace" at bounding box center [141, 291] width 34 height 24
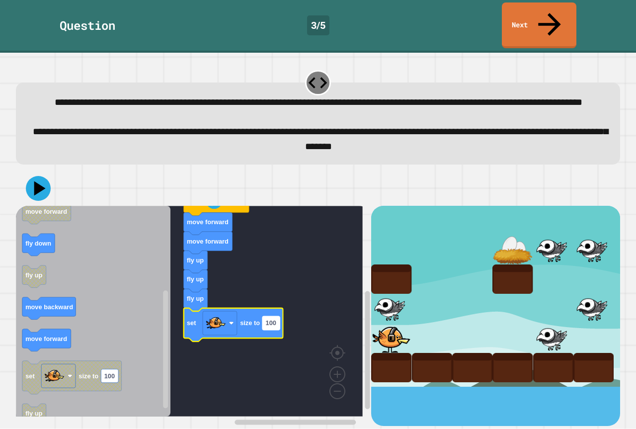
click at [271, 321] on text "100" at bounding box center [271, 322] width 10 height 7
type input "*"
click at [40, 178] on icon at bounding box center [38, 188] width 30 height 30
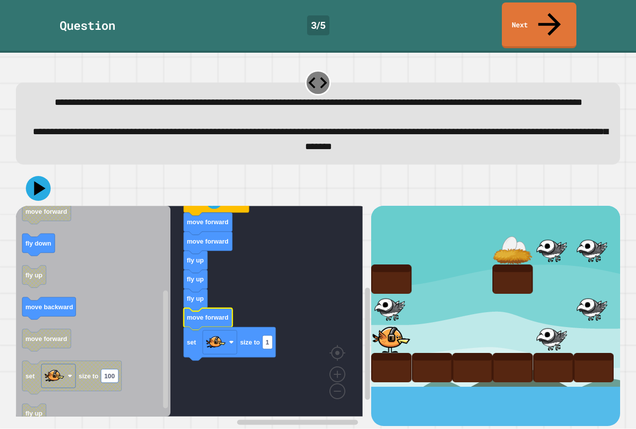
click at [42, 191] on icon at bounding box center [38, 188] width 25 height 25
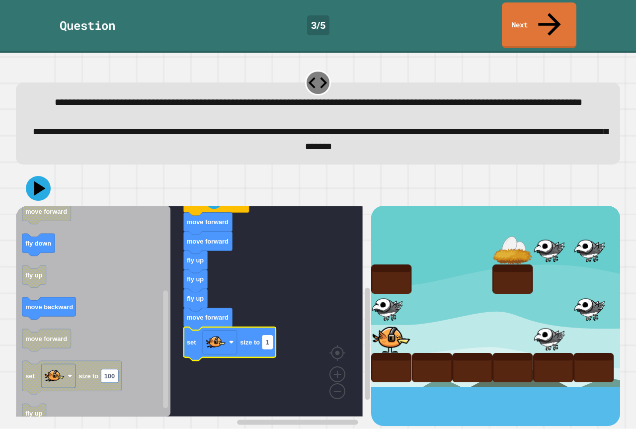
click at [271, 338] on rect "Blockly Workspace" at bounding box center [267, 341] width 10 height 13
type input "***"
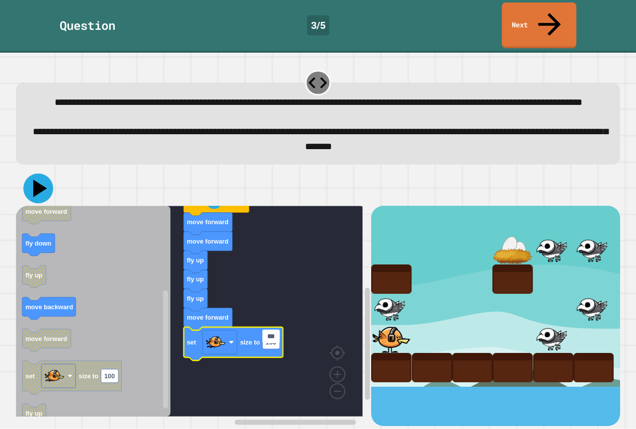
click at [37, 188] on icon at bounding box center [38, 188] width 30 height 30
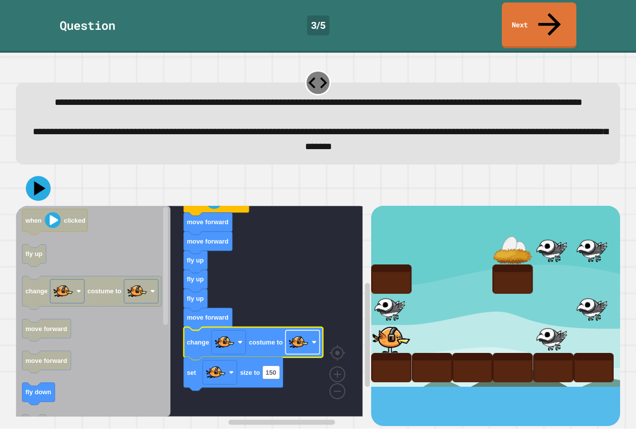
click at [302, 337] on image "Blockly Workspace" at bounding box center [299, 342] width 20 height 20
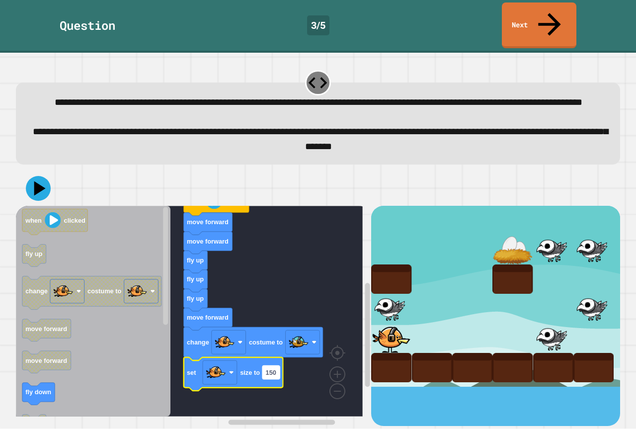
click at [278, 366] on rect "Blockly Workspace" at bounding box center [270, 372] width 17 height 13
type input "*"
click at [41, 180] on icon at bounding box center [40, 188] width 14 height 17
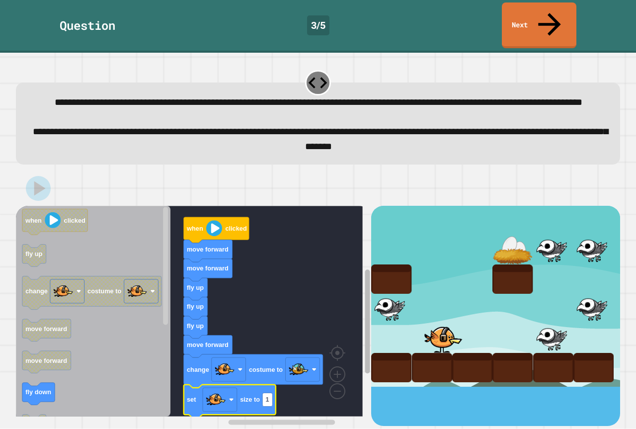
click at [364, 293] on g "Blockly Workspace" at bounding box center [367, 324] width 7 height 203
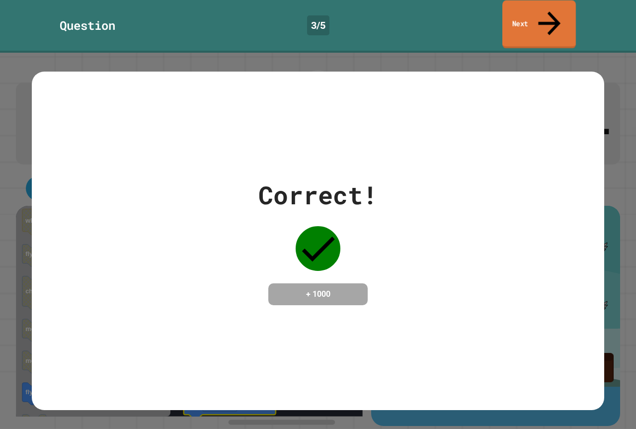
click at [530, 6] on link "Next" at bounding box center [539, 24] width 74 height 48
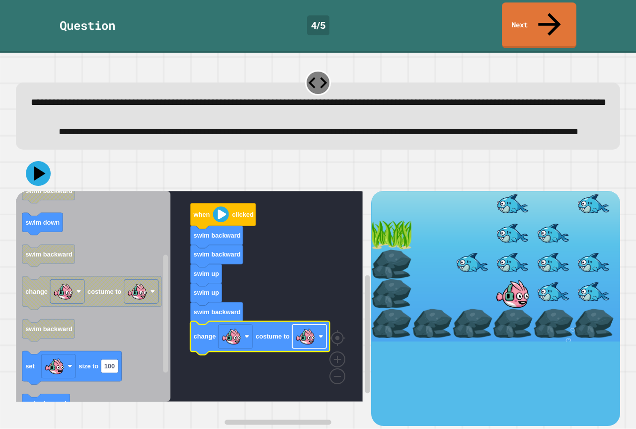
click at [309, 346] on image "Blockly Workspace" at bounding box center [306, 336] width 20 height 20
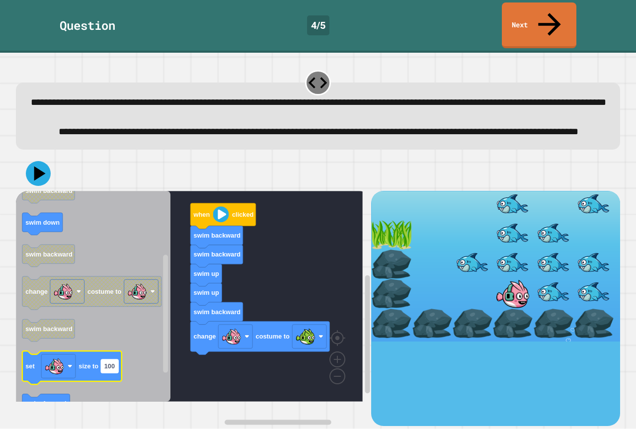
click at [117, 373] on rect "Blockly Workspace" at bounding box center [109, 365] width 17 height 13
type input "*"
click at [43, 186] on icon at bounding box center [38, 173] width 30 height 30
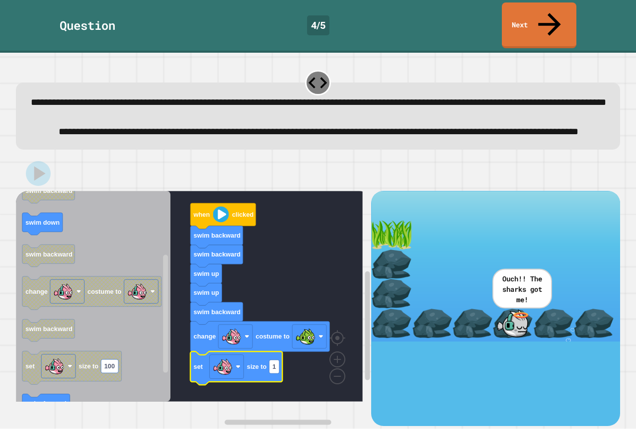
click at [38, 180] on icon at bounding box center [39, 173] width 11 height 14
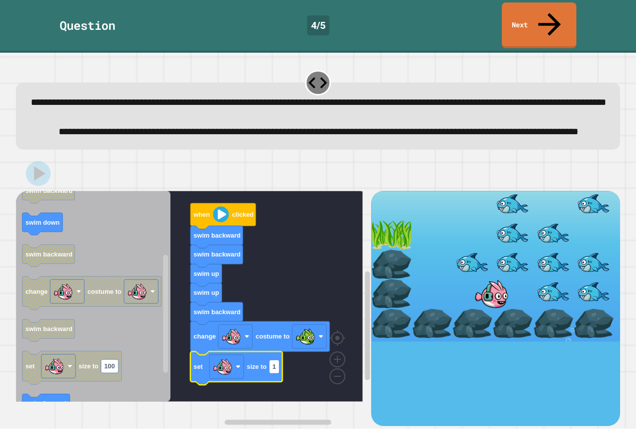
click at [279, 260] on rect "Blockly Workspace" at bounding box center [189, 296] width 347 height 211
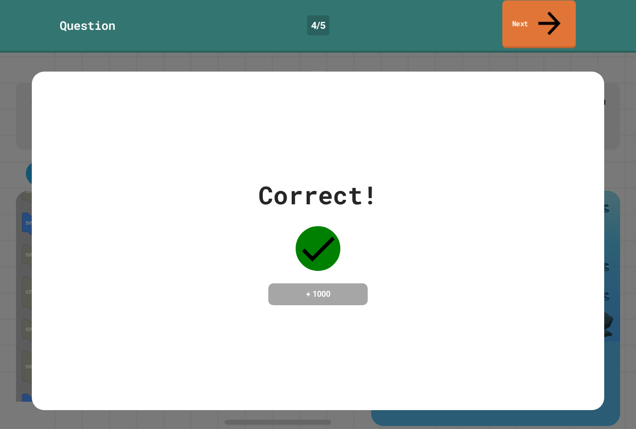
click at [544, 11] on link "Next" at bounding box center [539, 24] width 74 height 48
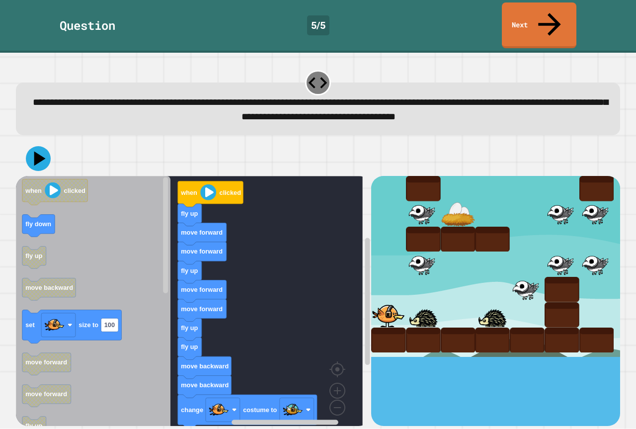
click at [186, 388] on div "when clicked fly up move forward move forward fly up move forward move forward …" at bounding box center [193, 300] width 355 height 249
click at [113, 318] on rect "Blockly Workspace" at bounding box center [109, 324] width 17 height 13
type input "*"
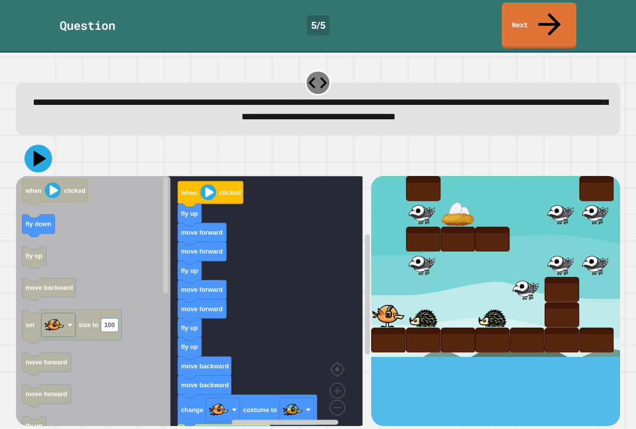
click at [34, 145] on icon at bounding box center [38, 159] width 28 height 28
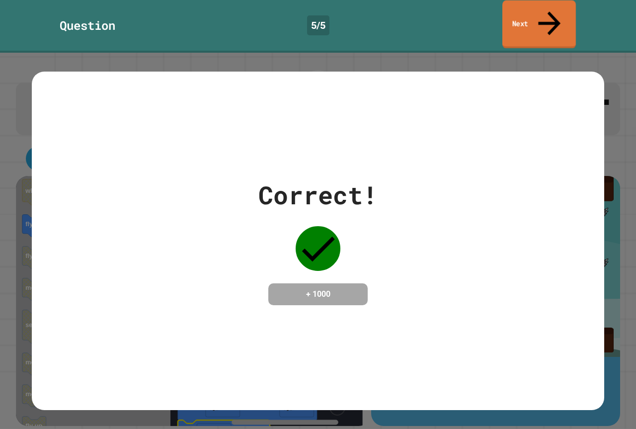
click at [529, 13] on link "Next" at bounding box center [539, 24] width 74 height 48
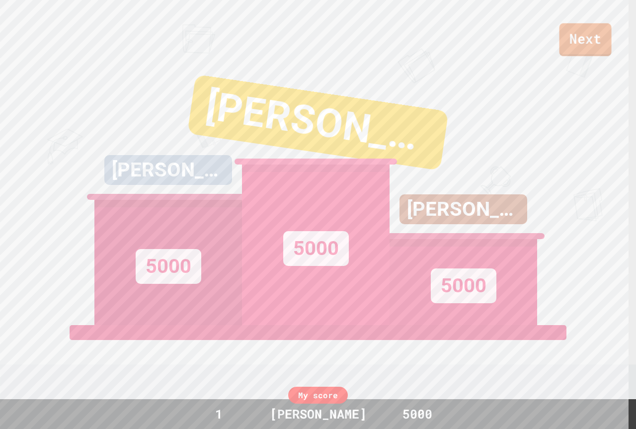
click at [576, 40] on link "Next" at bounding box center [585, 39] width 52 height 33
